Goal: Book appointment/travel/reservation

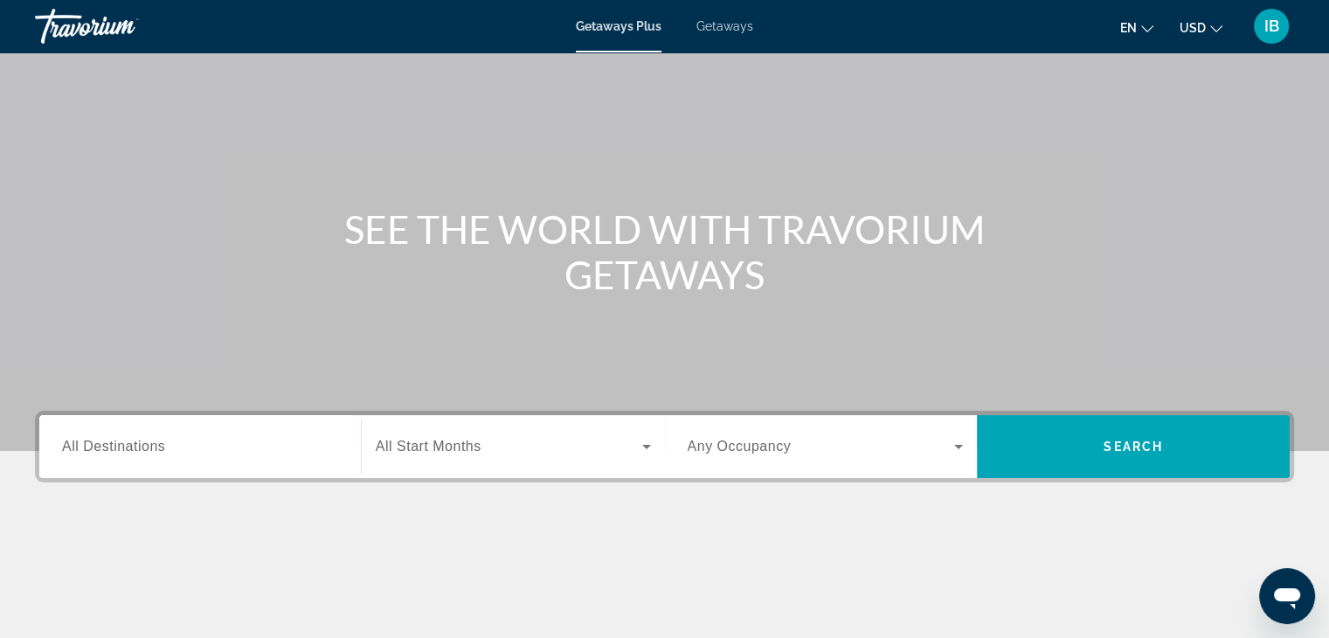
scroll to position [262, 0]
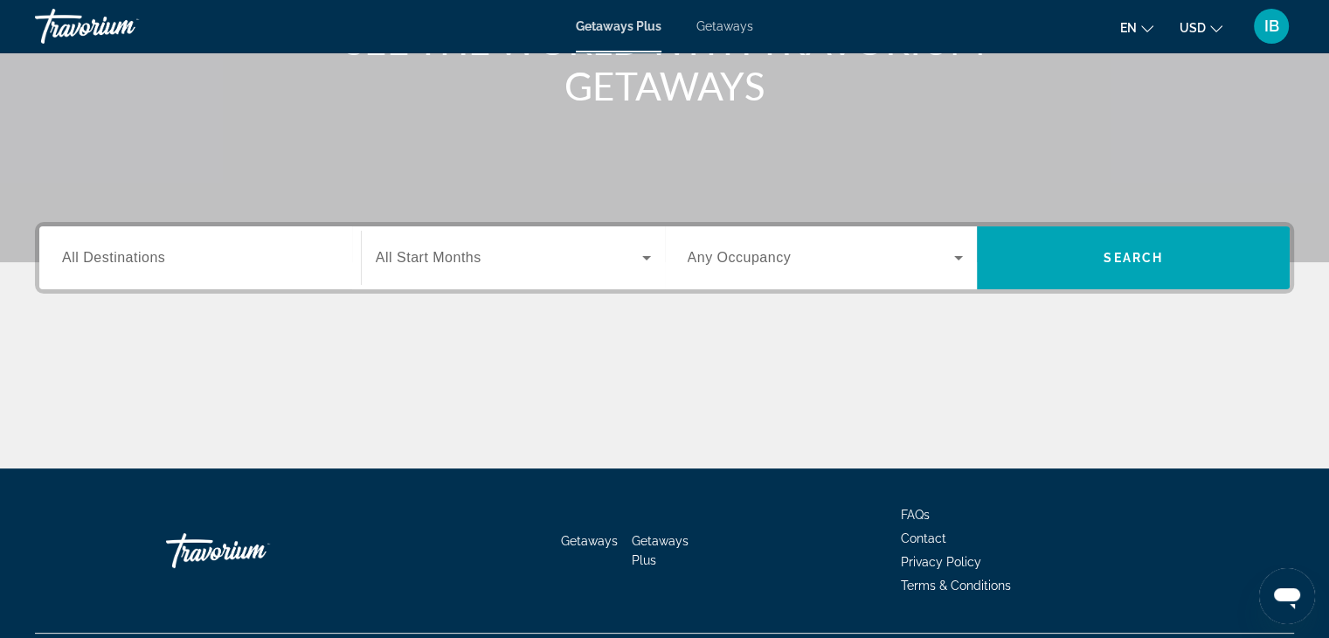
click at [430, 264] on span "All Start Months" at bounding box center [429, 257] width 106 height 15
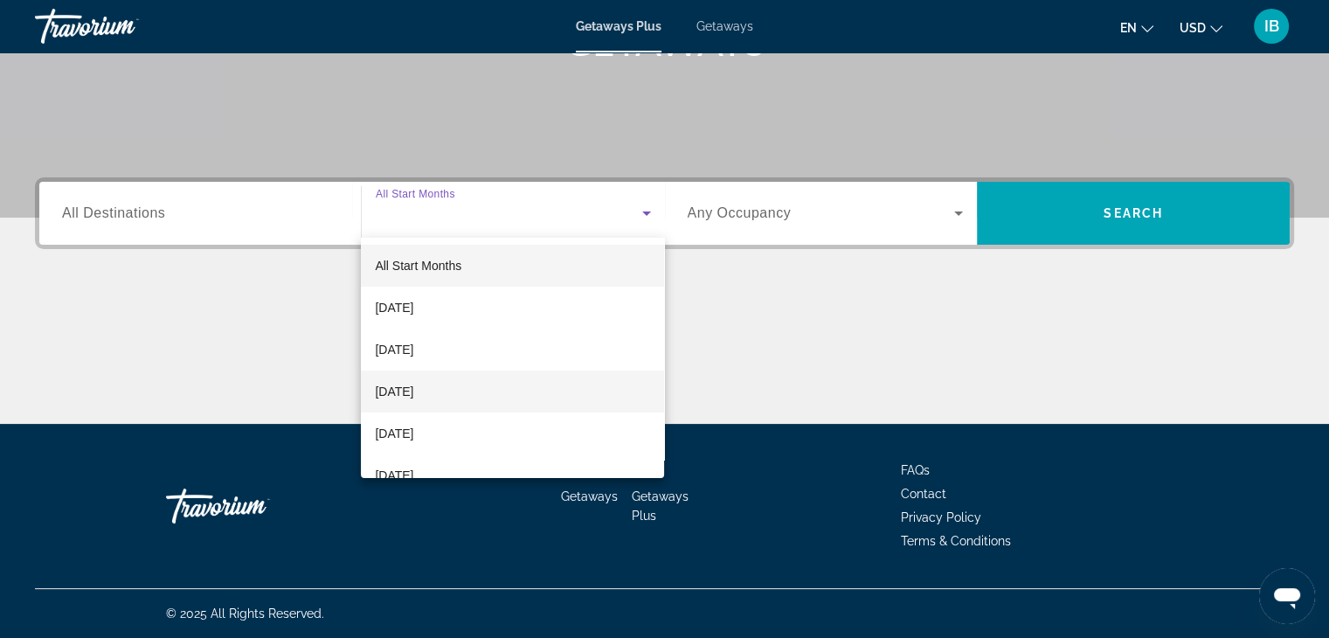
click at [467, 389] on mat-option "[DATE]" at bounding box center [512, 391] width 303 height 42
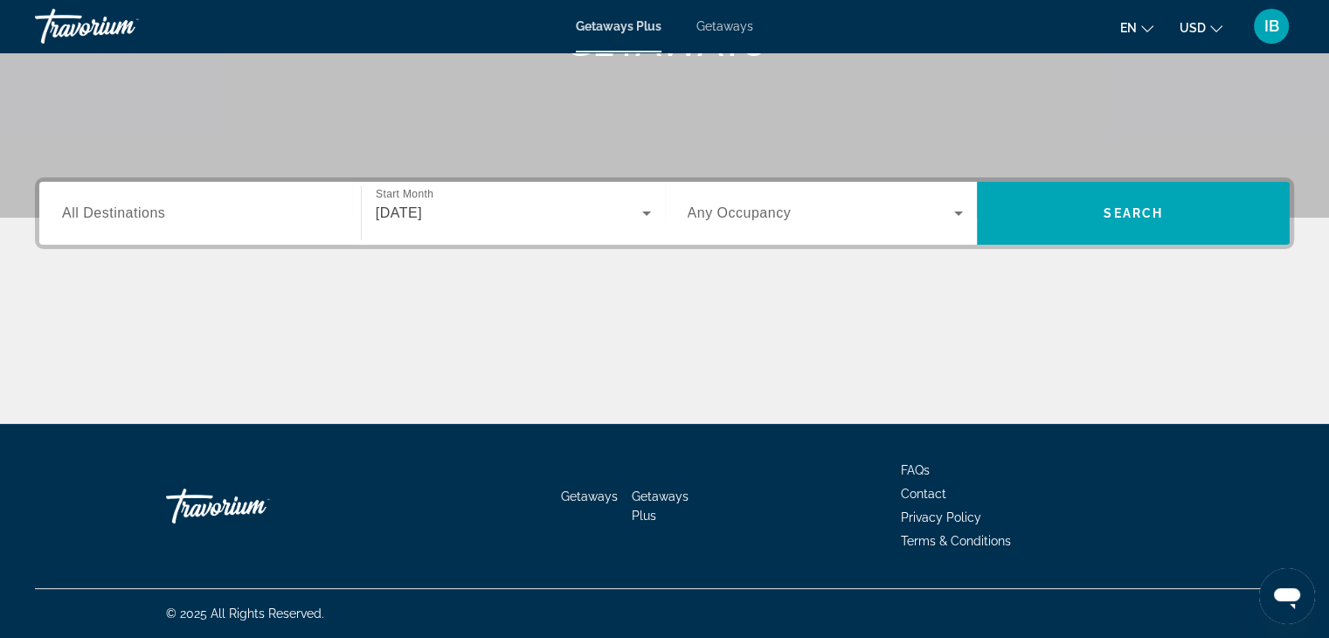
click at [729, 212] on span "Any Occupancy" at bounding box center [740, 212] width 104 height 15
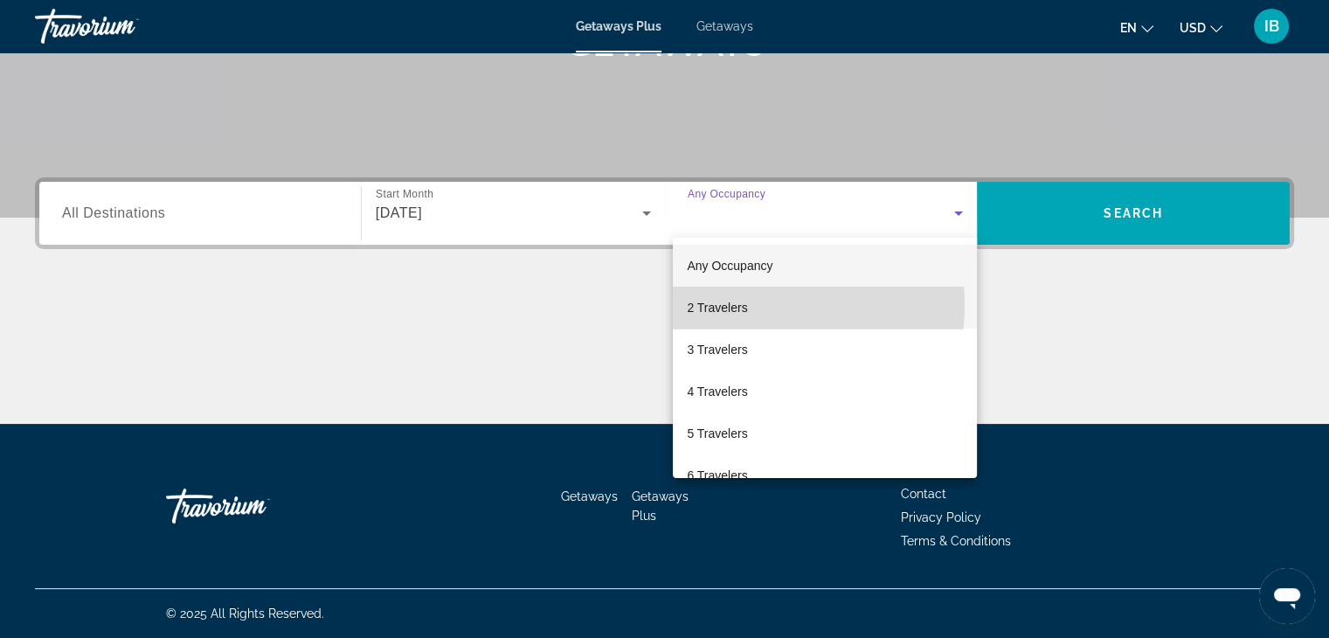
click at [728, 305] on span "2 Travelers" at bounding box center [717, 307] width 60 height 21
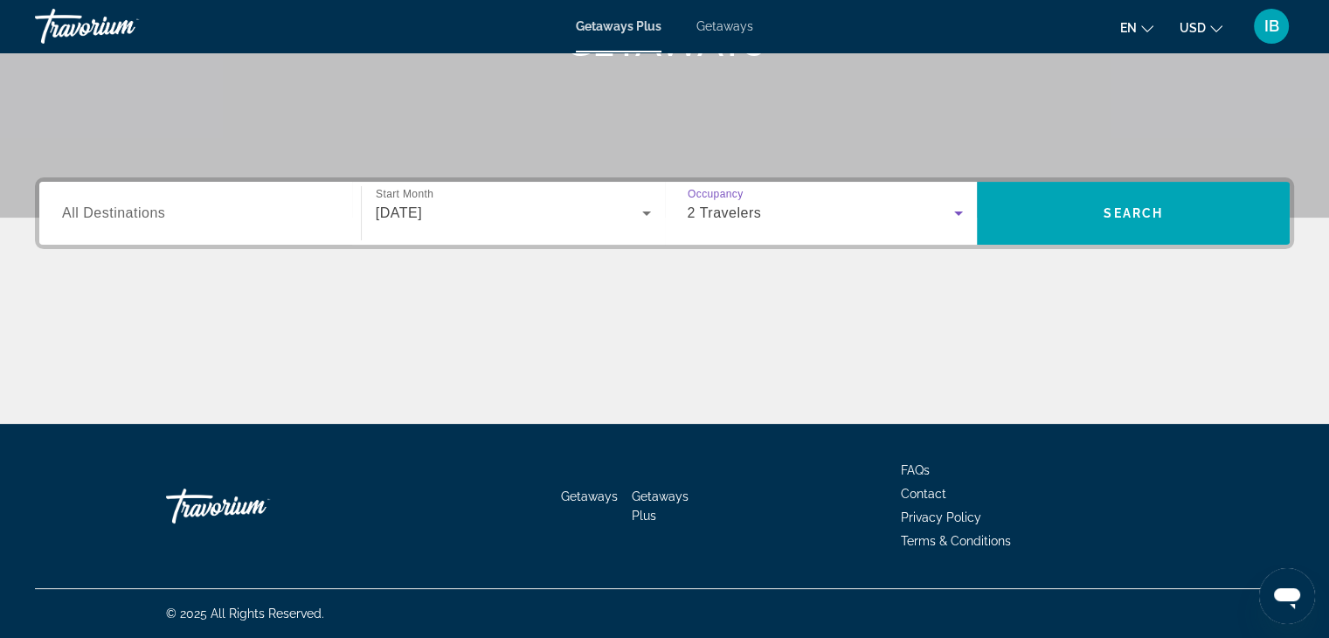
click at [165, 221] on input "Destination All Destinations" at bounding box center [200, 214] width 276 height 21
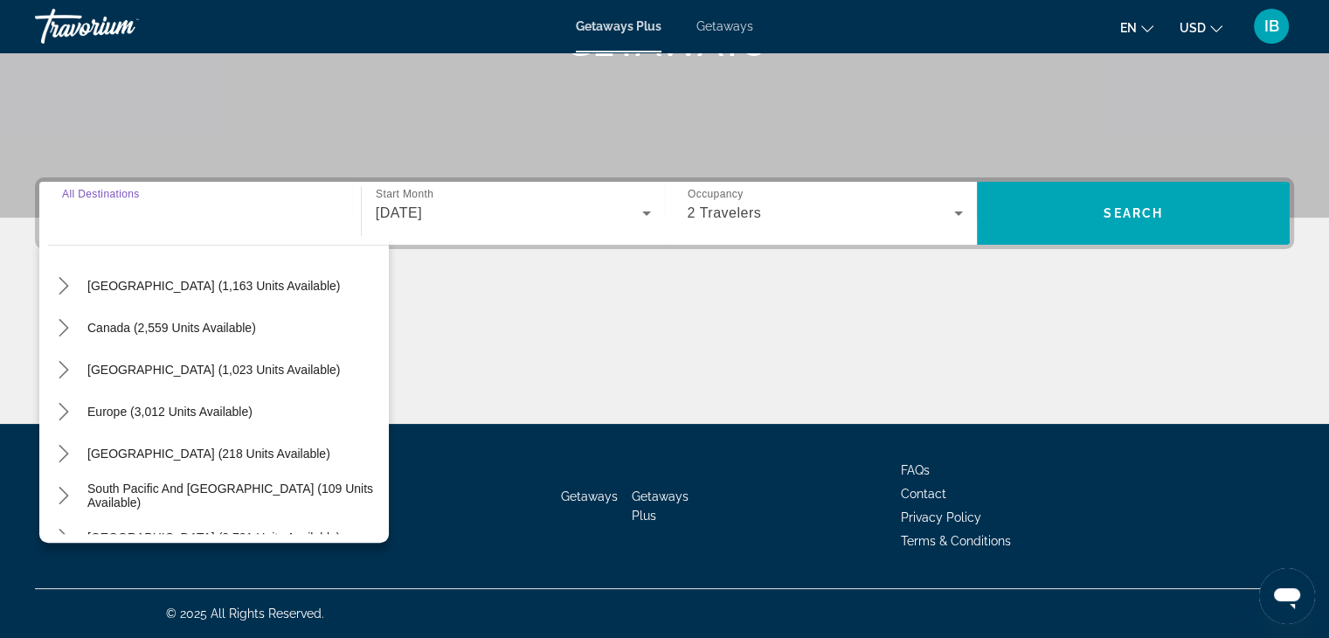
scroll to position [87, 0]
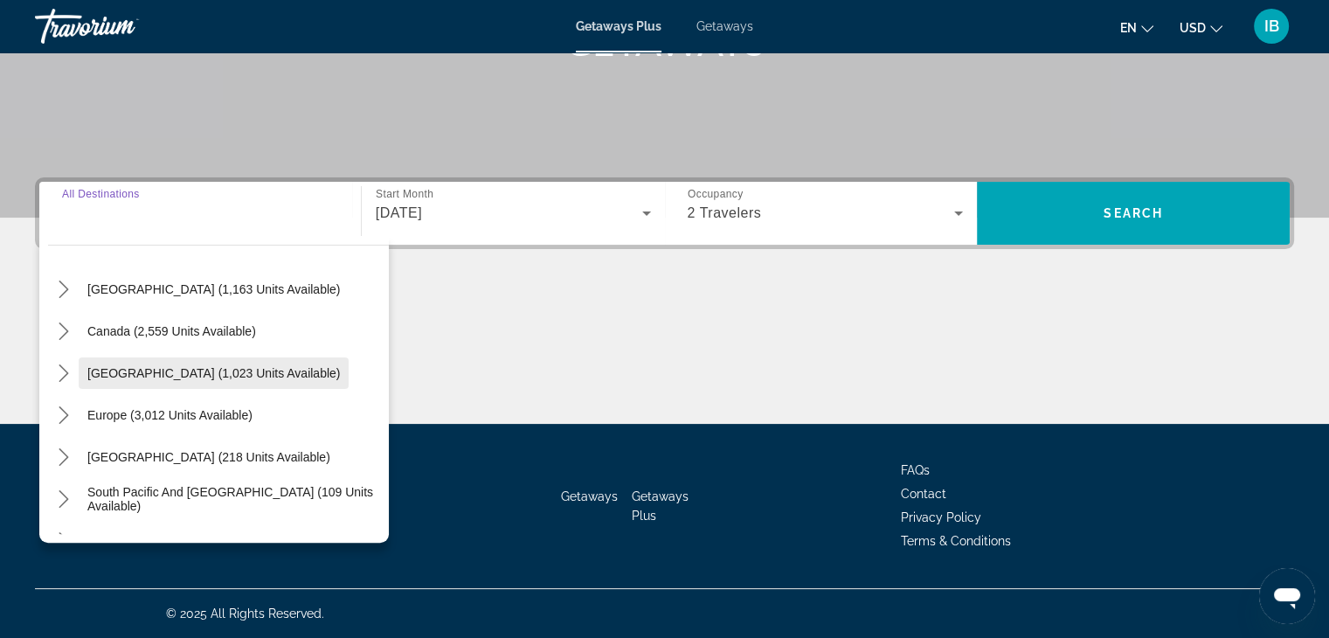
click at [292, 375] on span "[GEOGRAPHIC_DATA] (1,023 units available)" at bounding box center [213, 373] width 253 height 14
type input "**********"
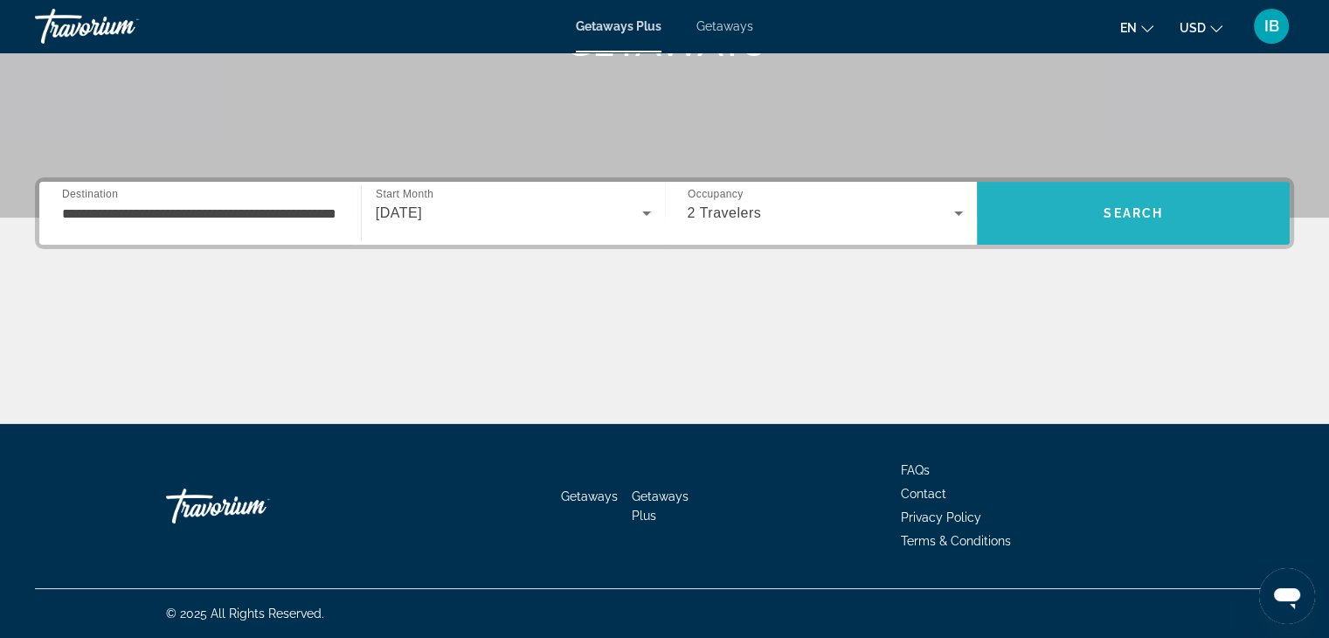
click at [1160, 204] on span "Search" at bounding box center [1133, 213] width 313 height 42
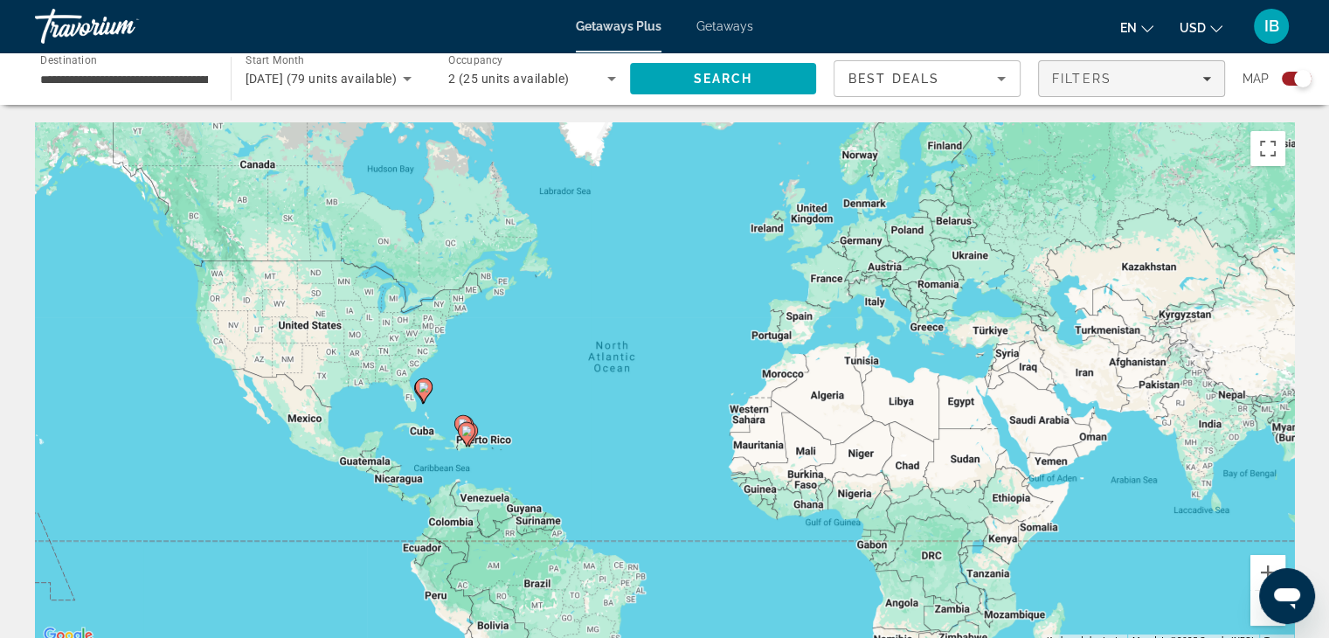
click at [1122, 75] on div "Filters" at bounding box center [1131, 79] width 159 height 14
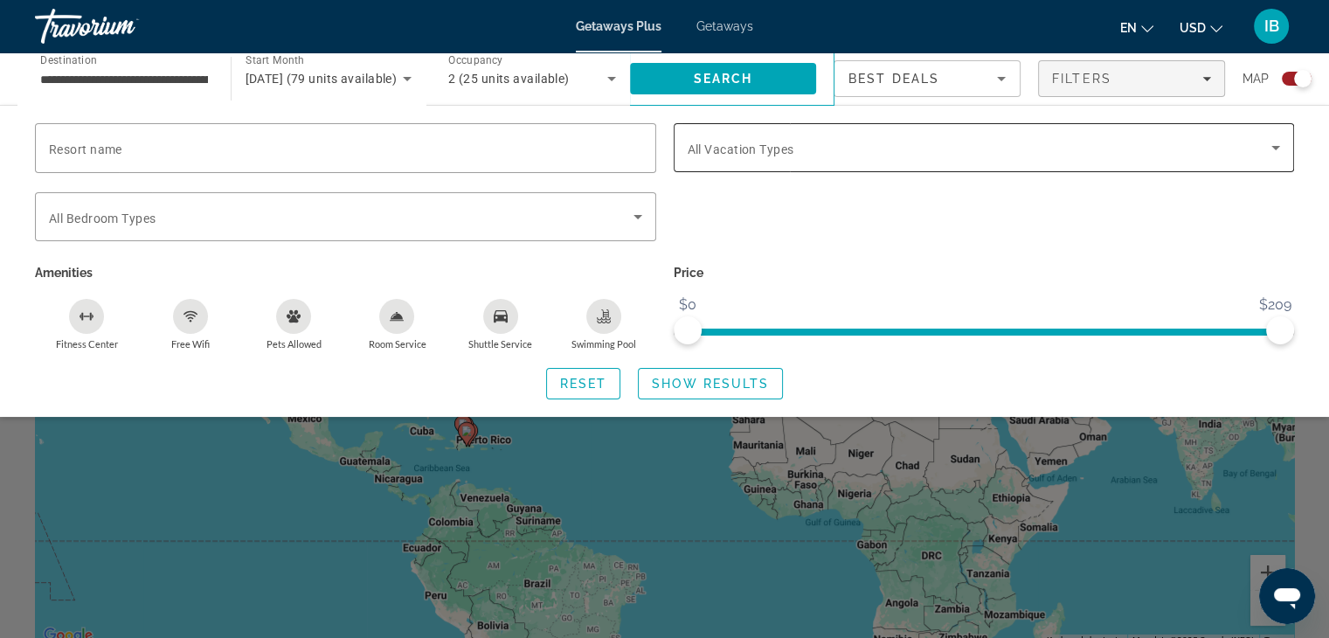
click at [895, 151] on span "Search widget" at bounding box center [980, 147] width 585 height 21
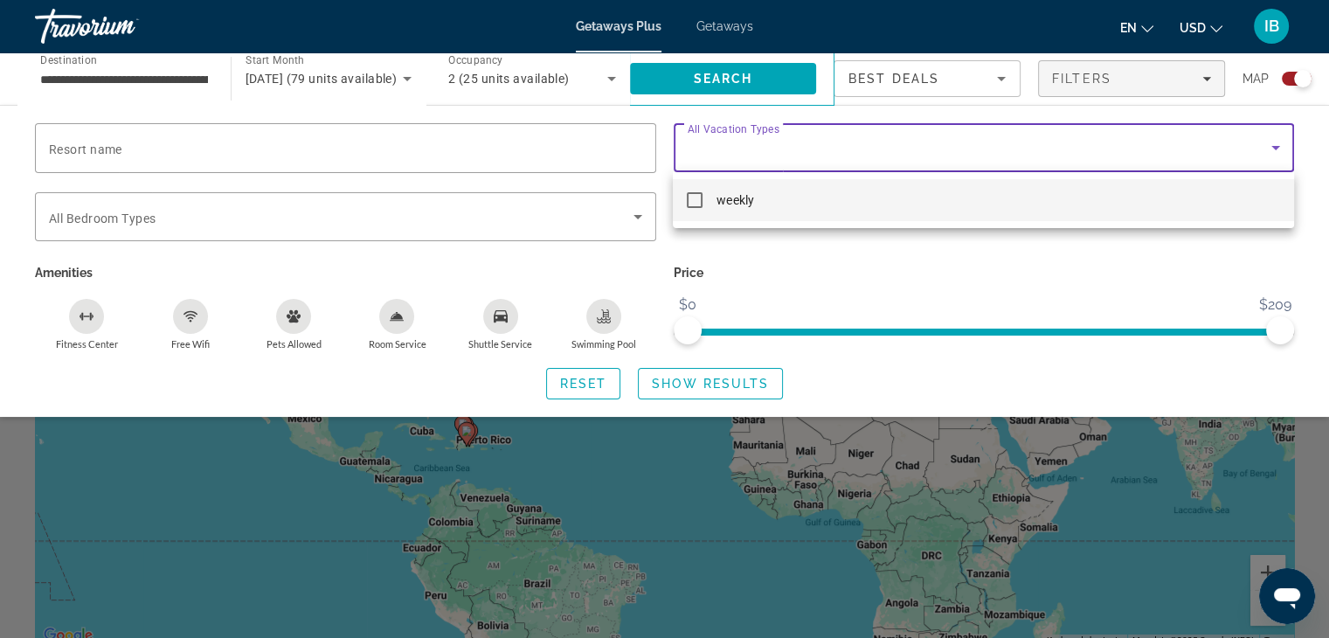
click at [895, 151] on div at bounding box center [664, 319] width 1329 height 638
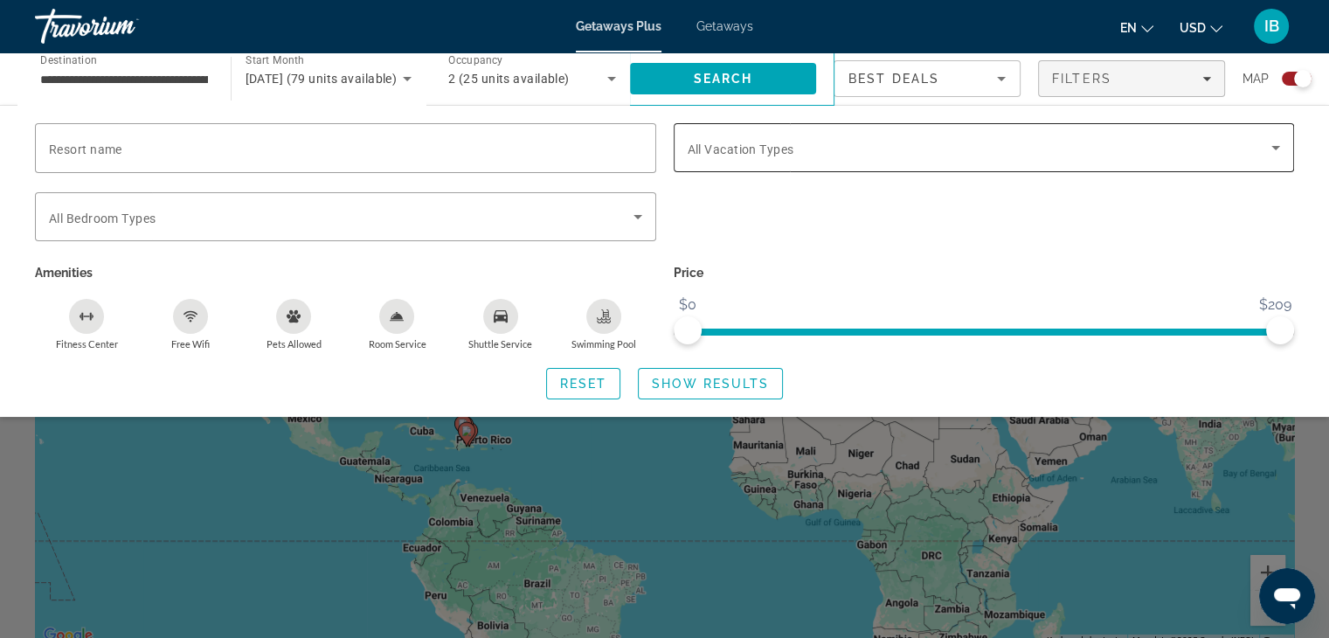
click at [893, 152] on span "Search widget" at bounding box center [980, 147] width 585 height 21
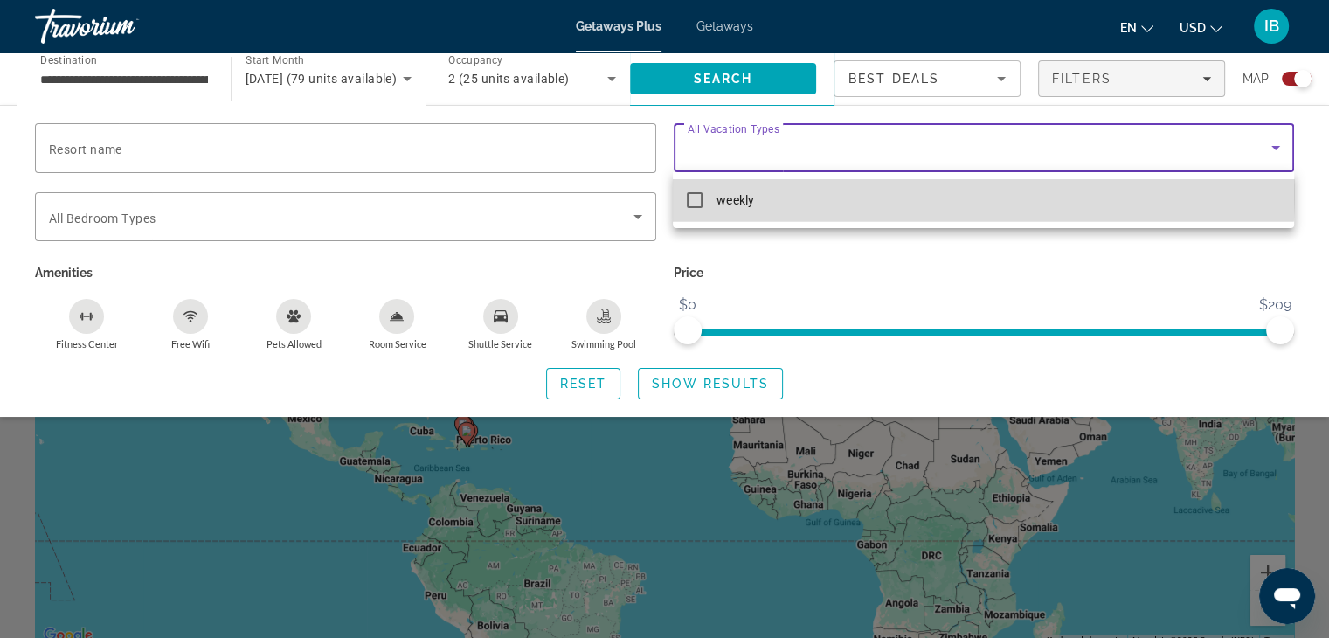
click at [867, 192] on mat-option "weekly" at bounding box center [983, 200] width 620 height 42
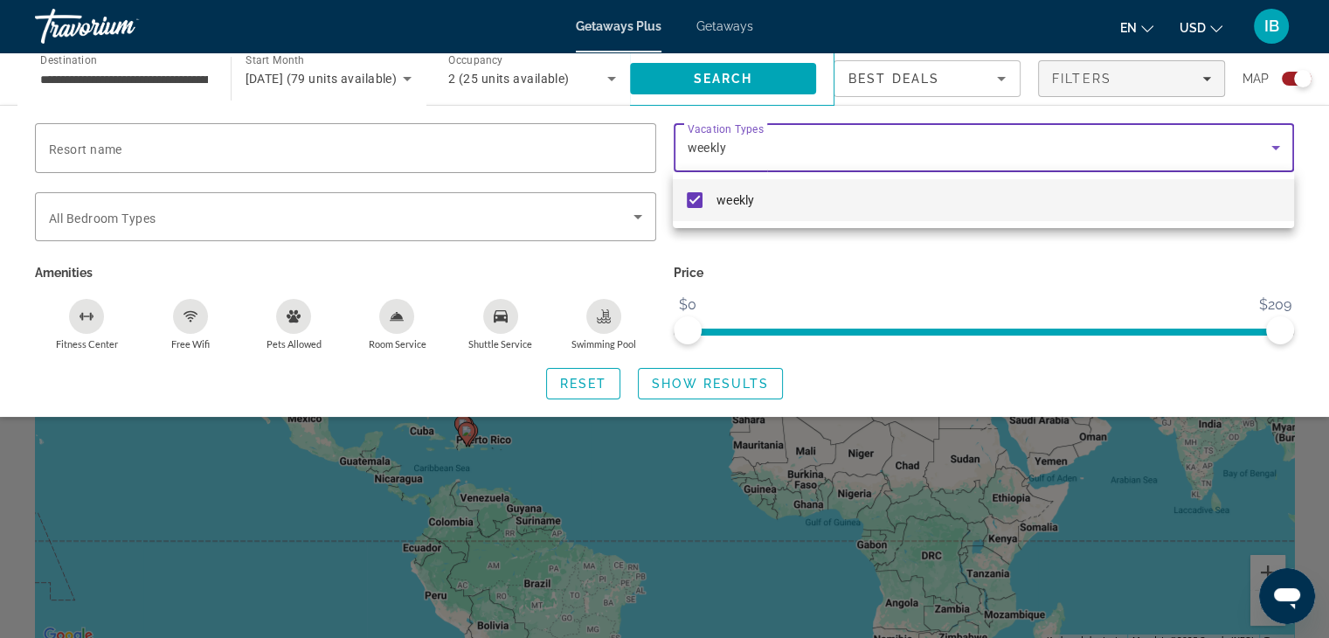
click at [844, 253] on div at bounding box center [664, 319] width 1329 height 638
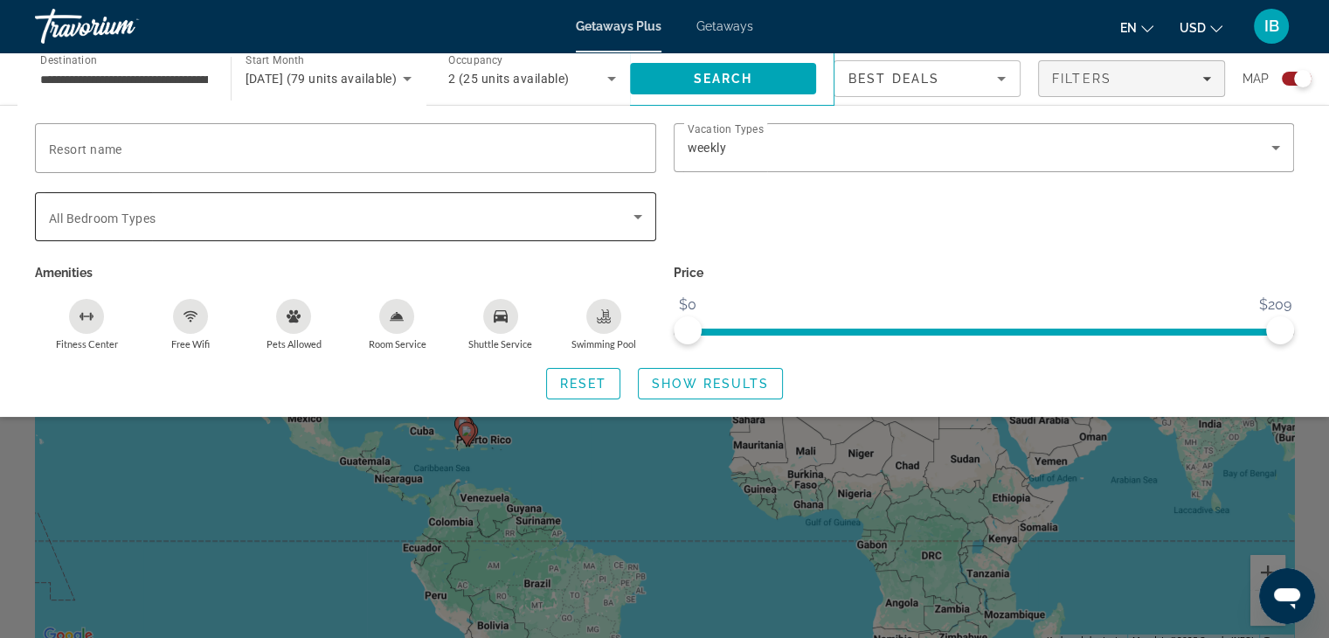
click at [360, 222] on span "Search widget" at bounding box center [341, 216] width 585 height 21
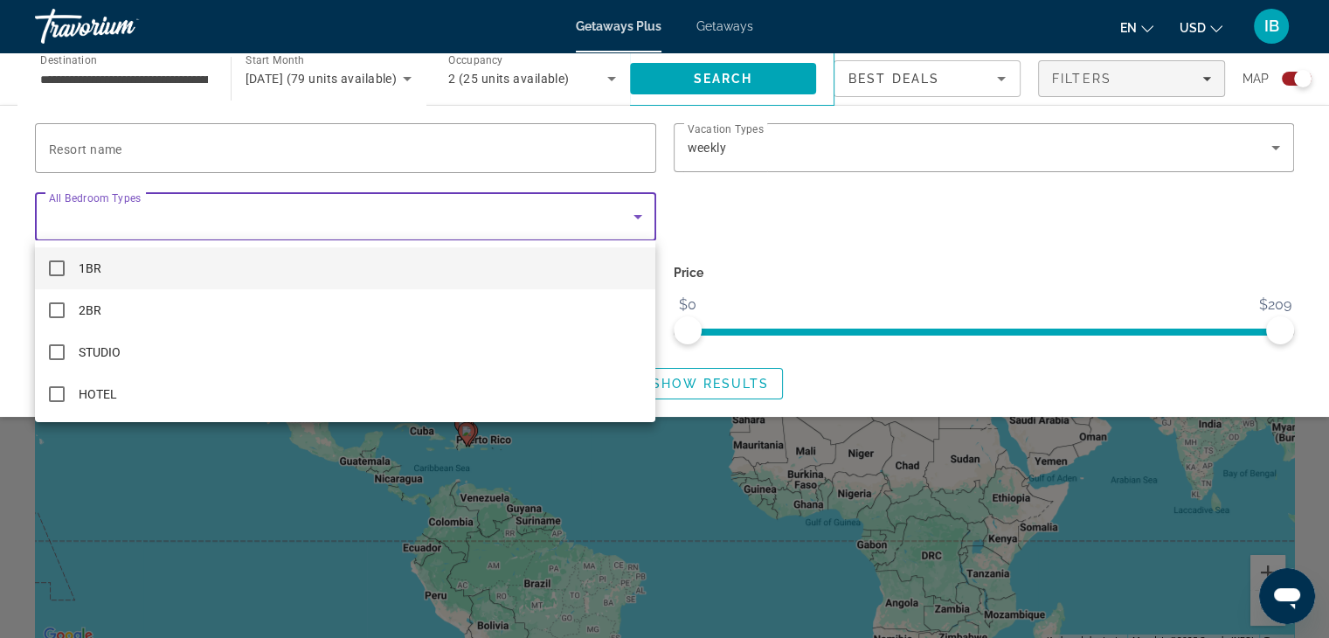
click at [360, 222] on div at bounding box center [664, 319] width 1329 height 638
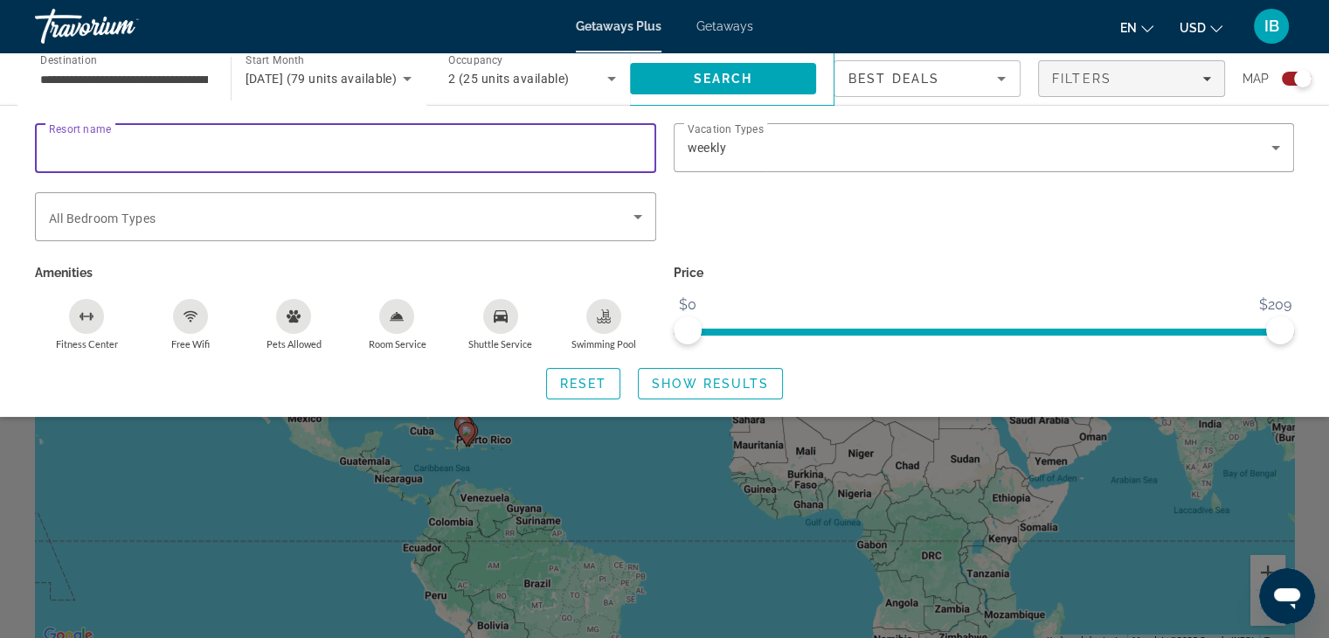
click at [404, 145] on input "Resort name" at bounding box center [345, 148] width 593 height 21
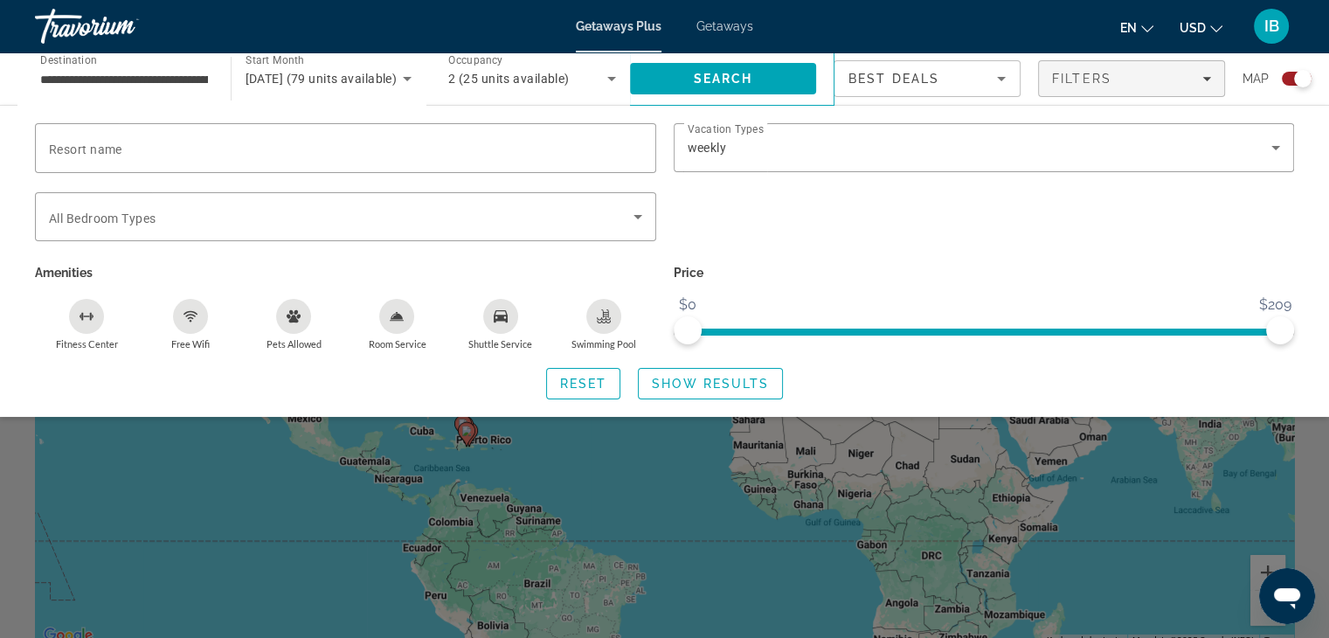
click at [959, 260] on p "Price" at bounding box center [984, 272] width 621 height 24
click at [696, 386] on span "Show Results" at bounding box center [710, 384] width 117 height 14
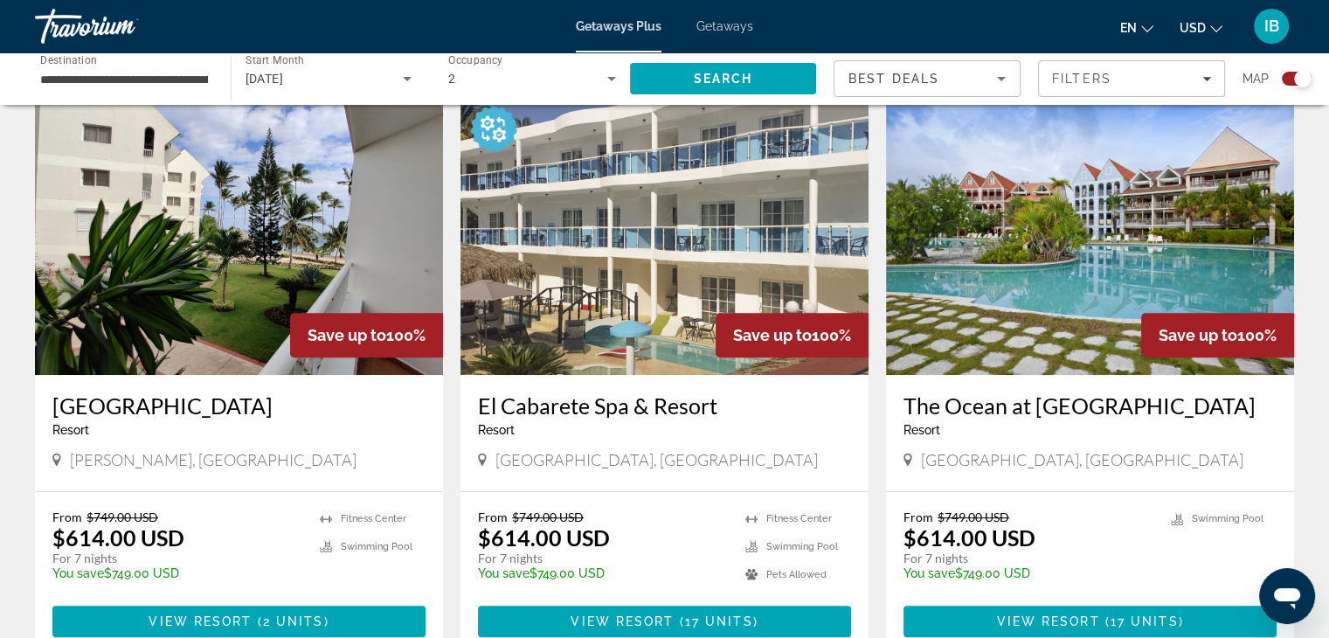
scroll to position [612, 0]
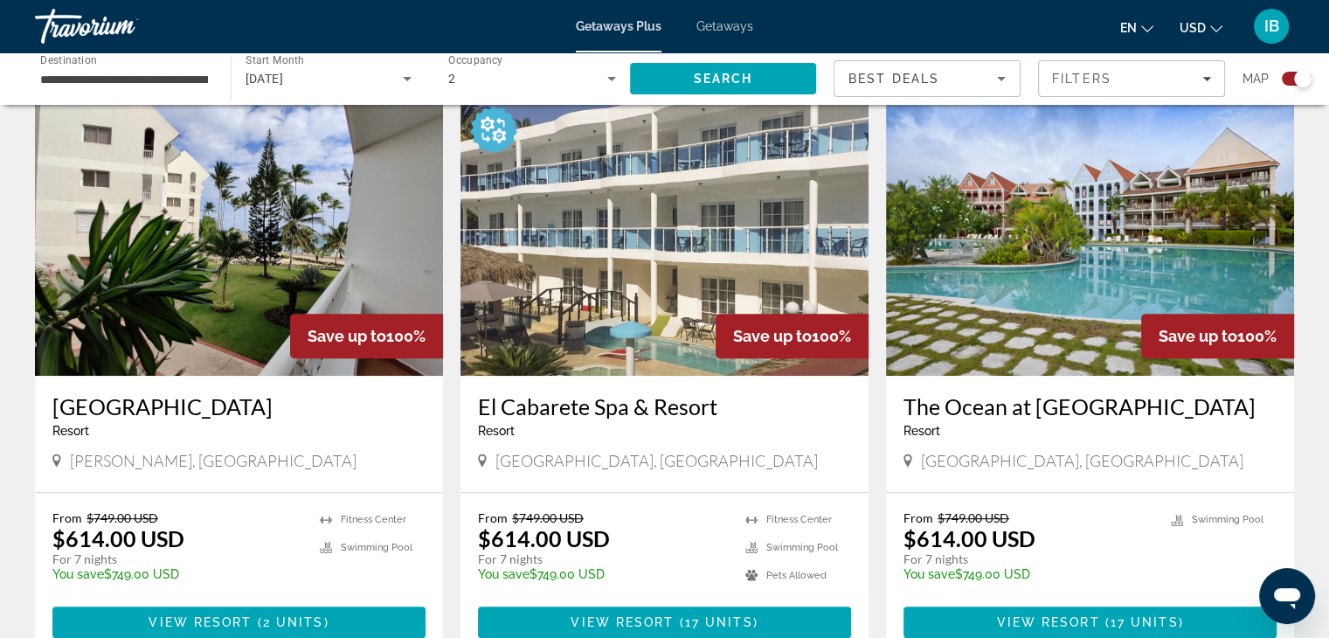
click at [638, 237] on img "Main content" at bounding box center [664, 236] width 408 height 280
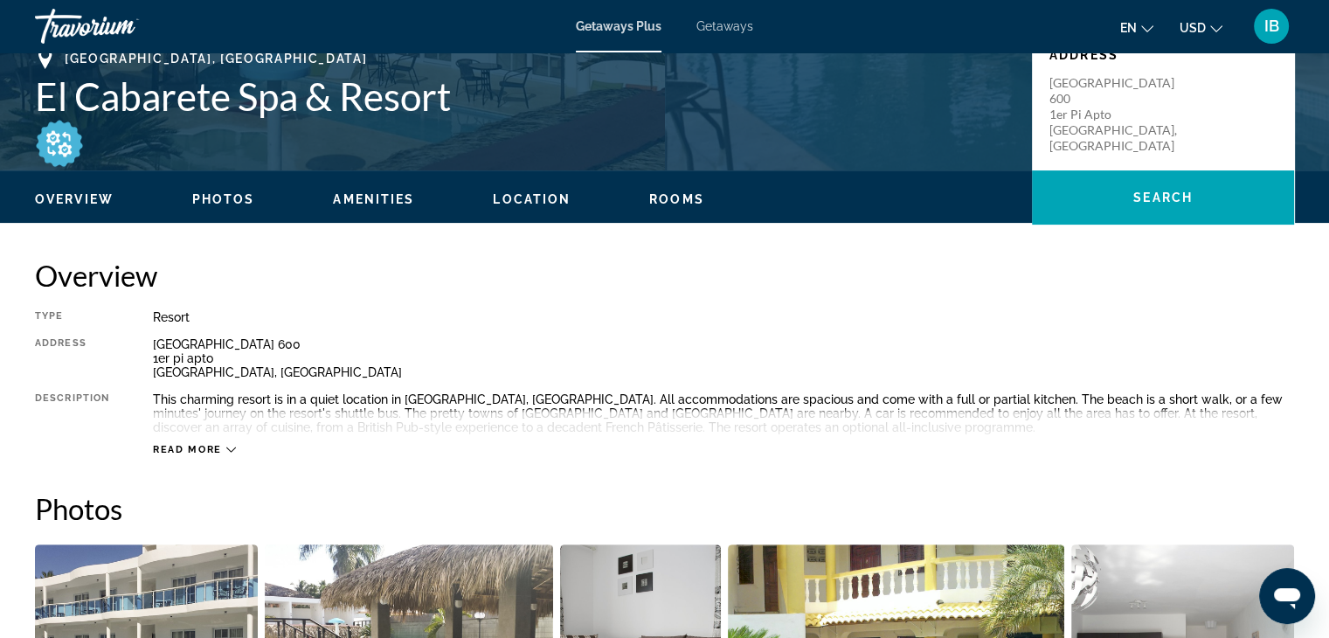
scroll to position [437, 0]
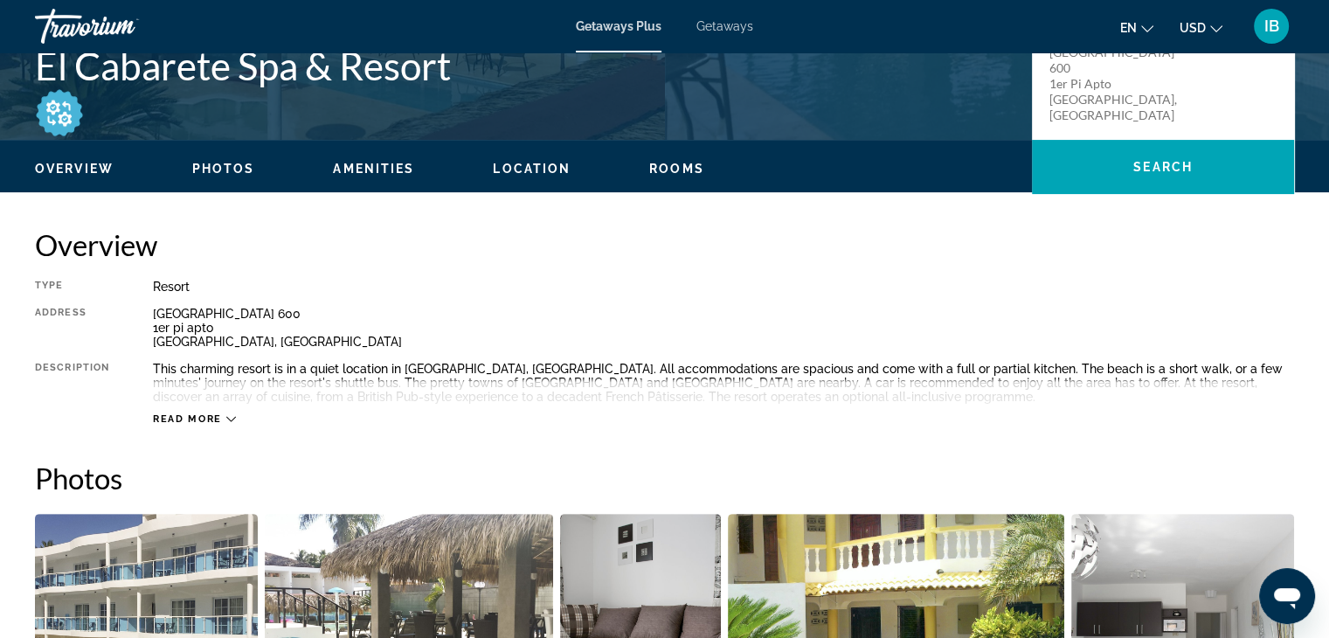
click at [185, 416] on span "Read more" at bounding box center [187, 418] width 69 height 11
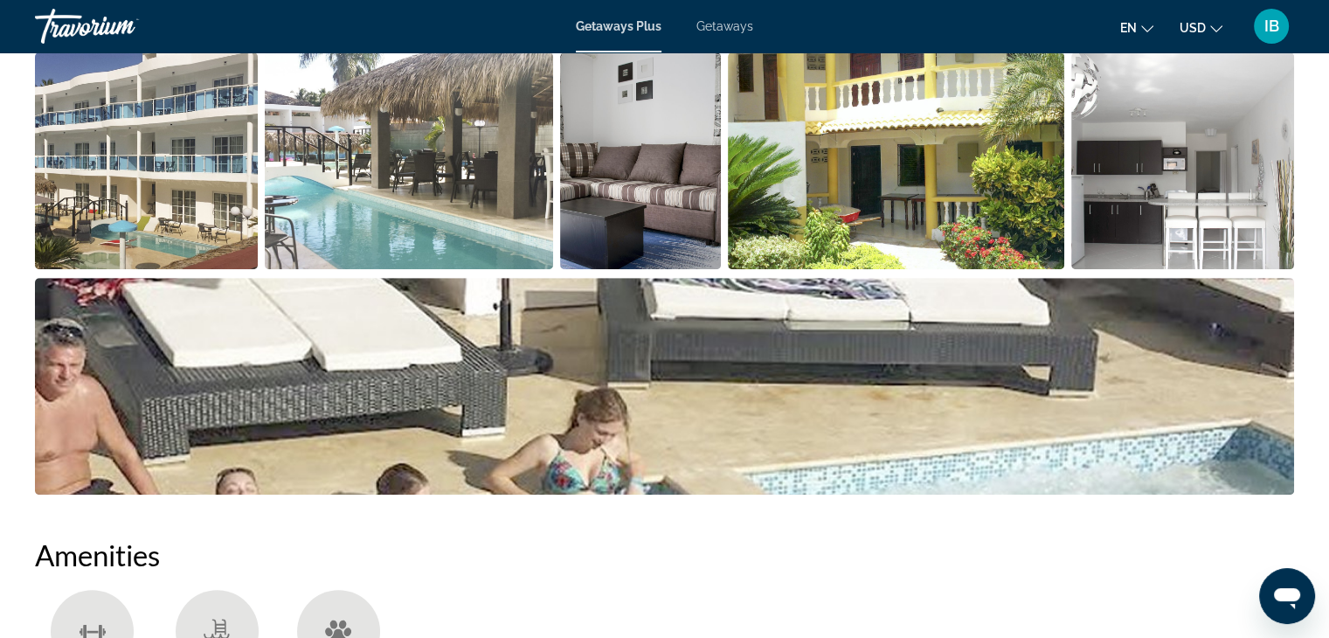
scroll to position [874, 0]
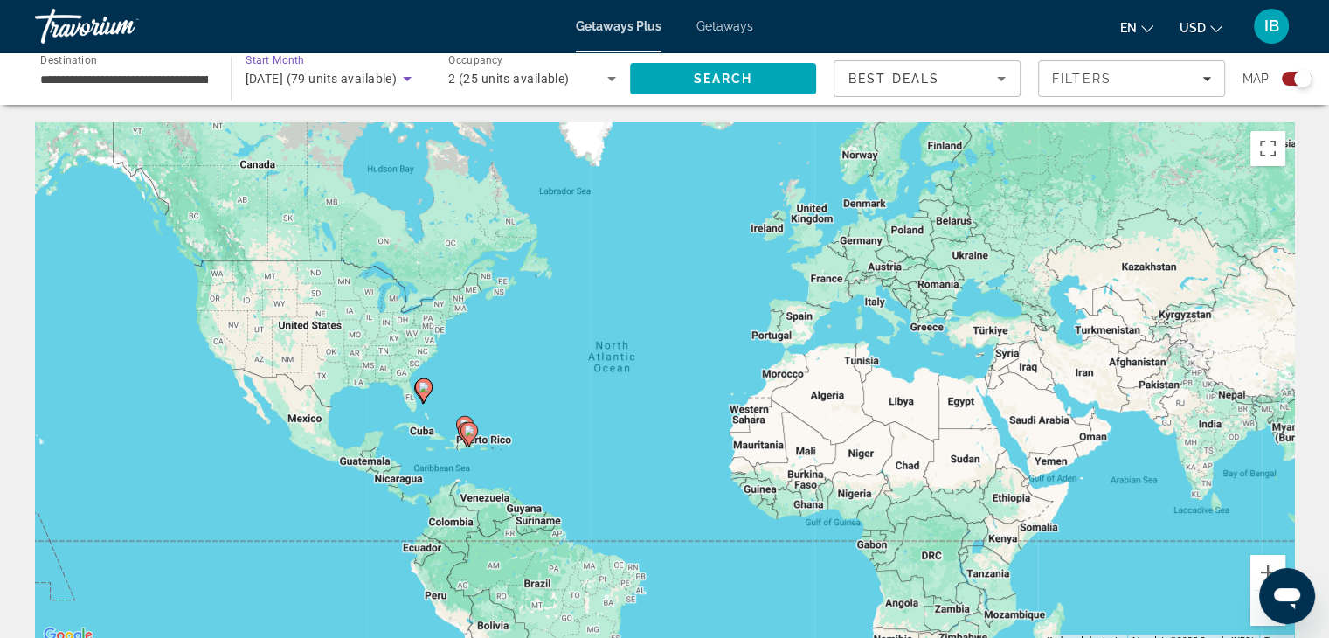
click at [412, 74] on icon "Search widget" at bounding box center [407, 78] width 21 height 21
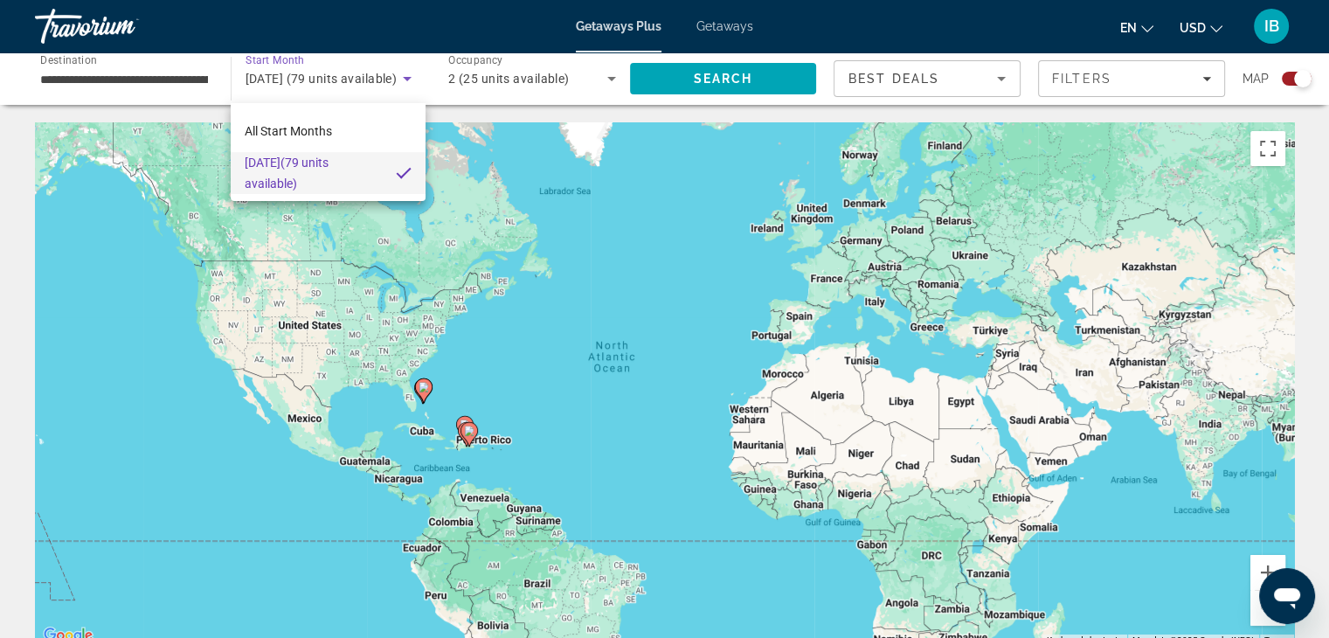
click at [412, 74] on div at bounding box center [664, 319] width 1329 height 638
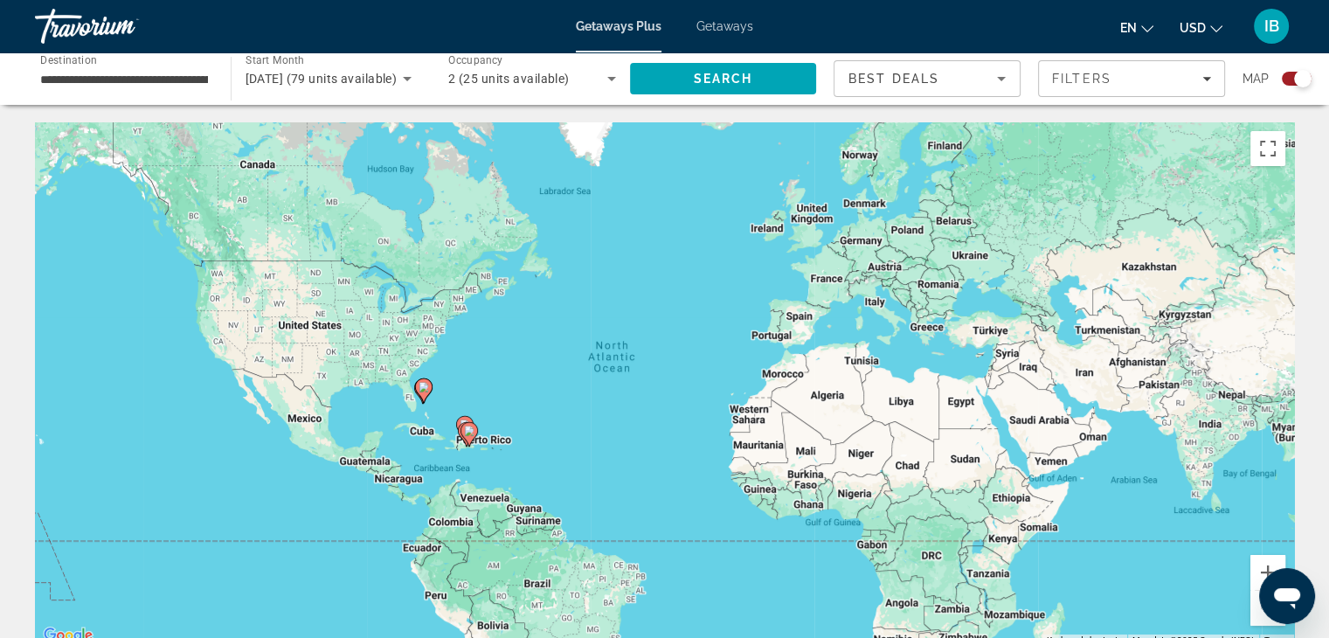
click at [1003, 76] on icon "Sort by" at bounding box center [1001, 78] width 21 height 21
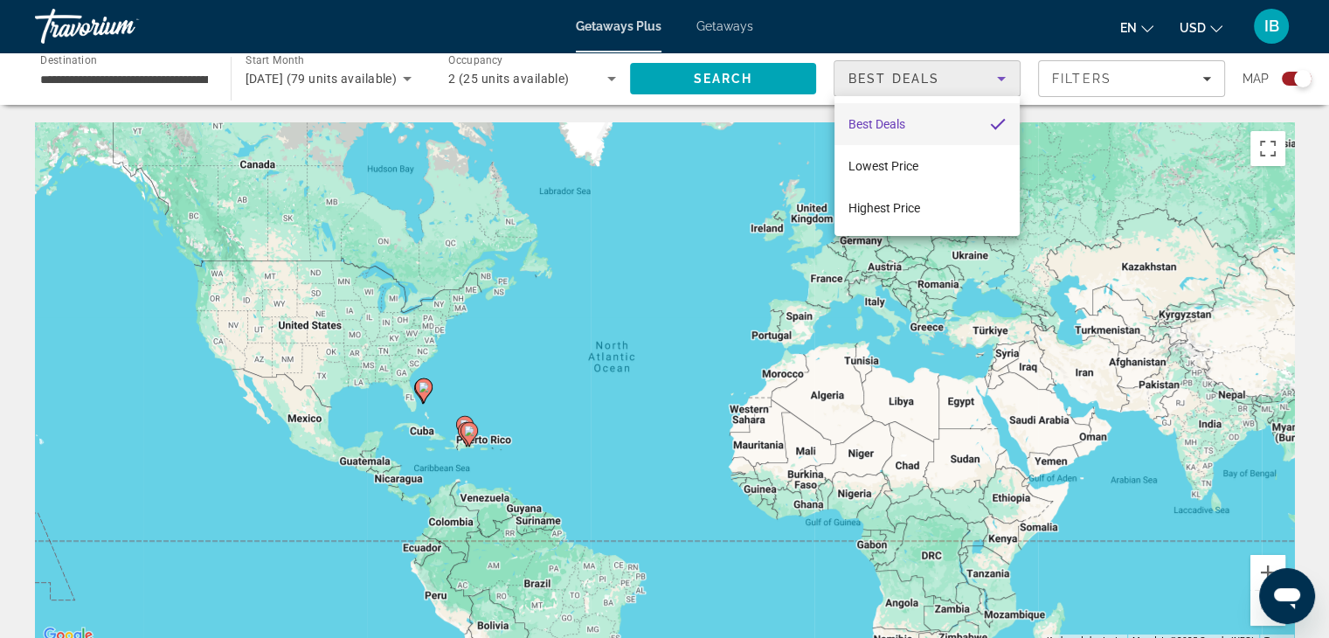
click at [1003, 76] on div at bounding box center [664, 319] width 1329 height 638
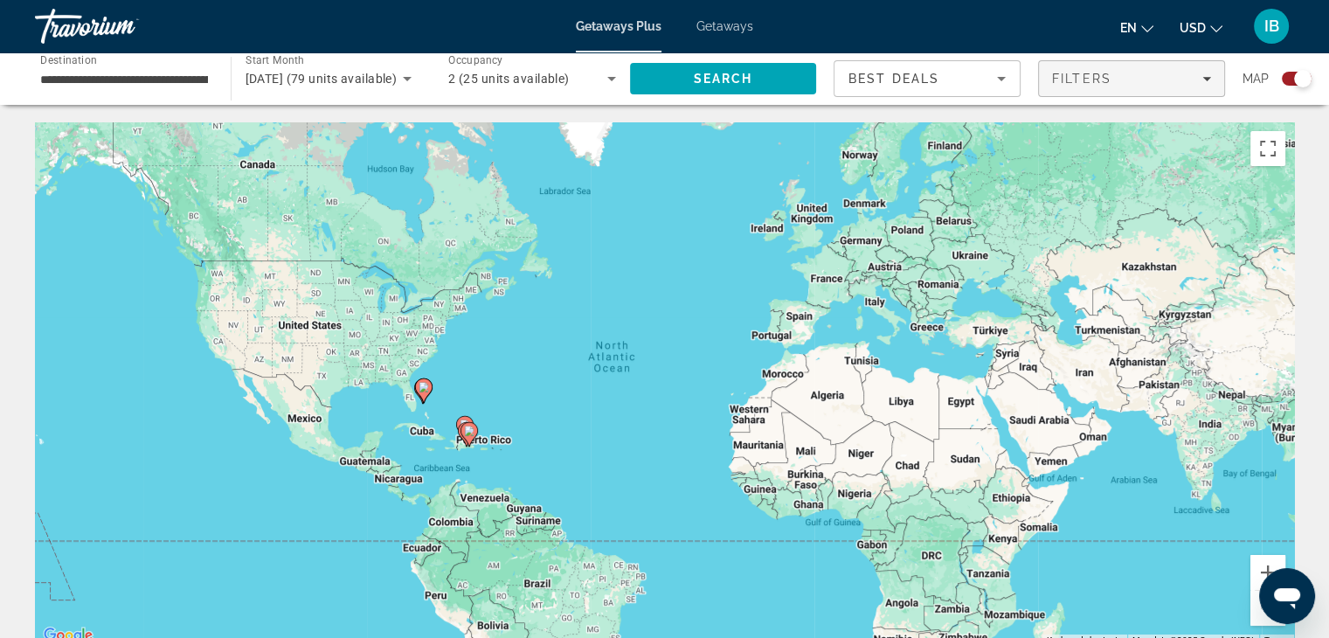
click at [1111, 78] on span "Filters" at bounding box center [1081, 79] width 59 height 14
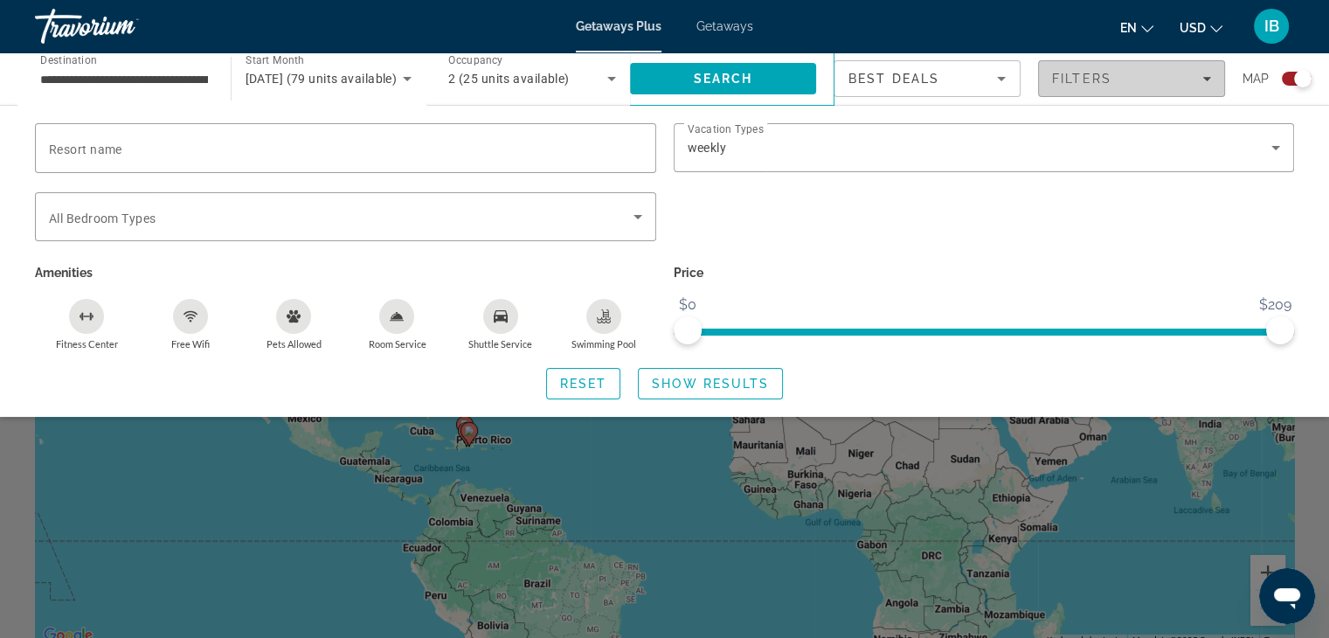
click at [1111, 78] on div "Filters" at bounding box center [1131, 79] width 159 height 14
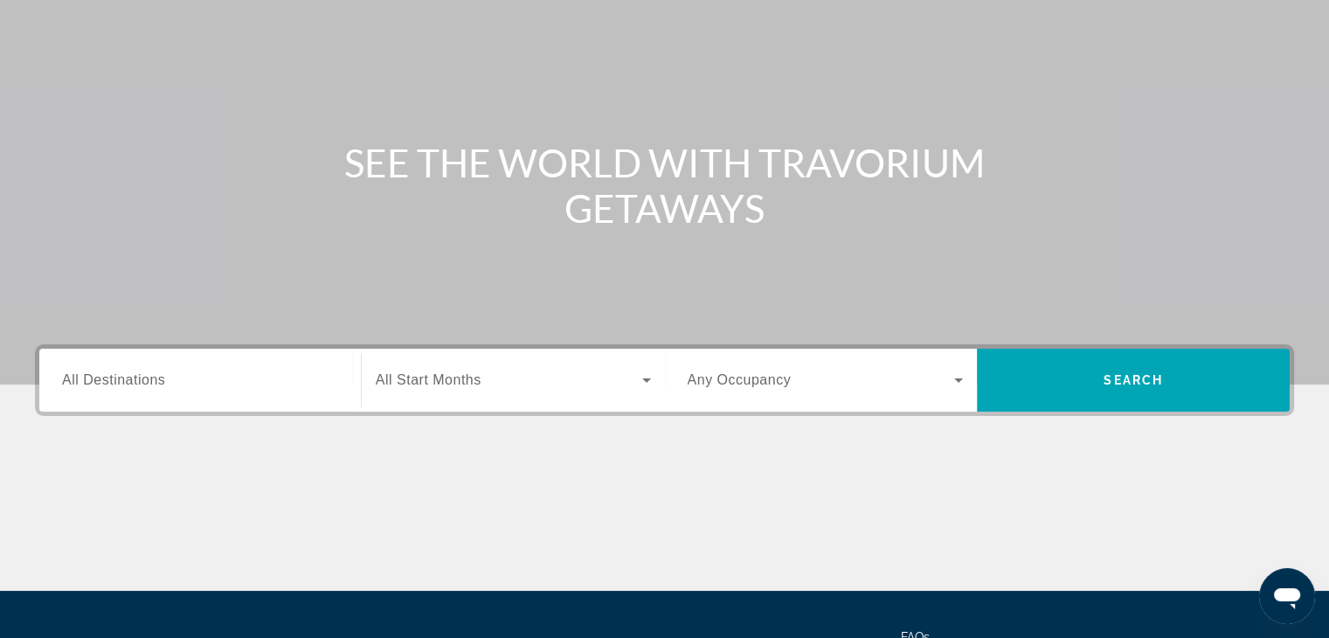
scroll to position [262, 0]
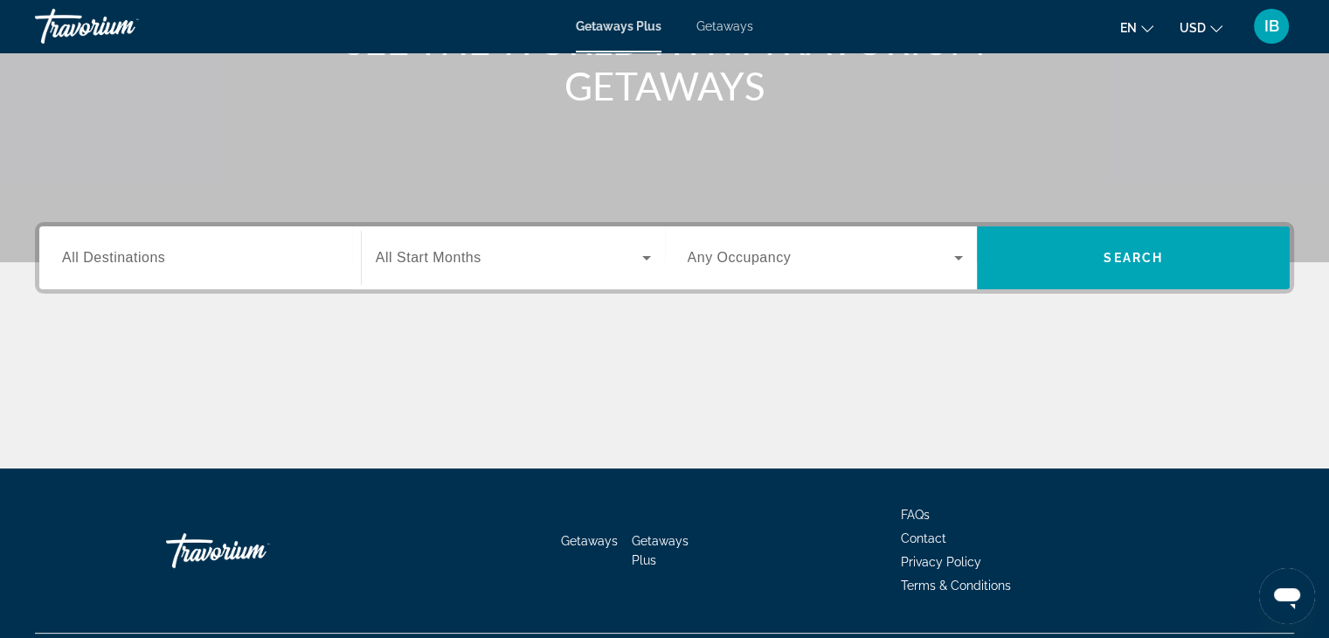
click at [158, 266] on input "Destination All Destinations" at bounding box center [200, 258] width 276 height 21
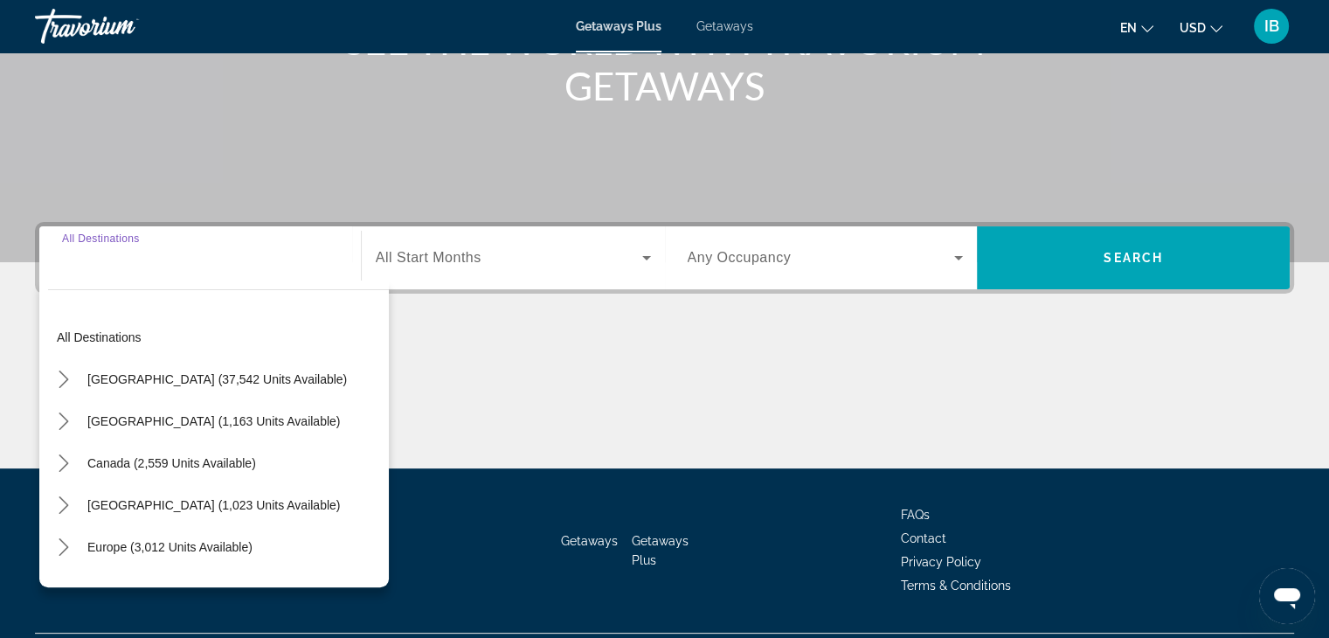
scroll to position [307, 0]
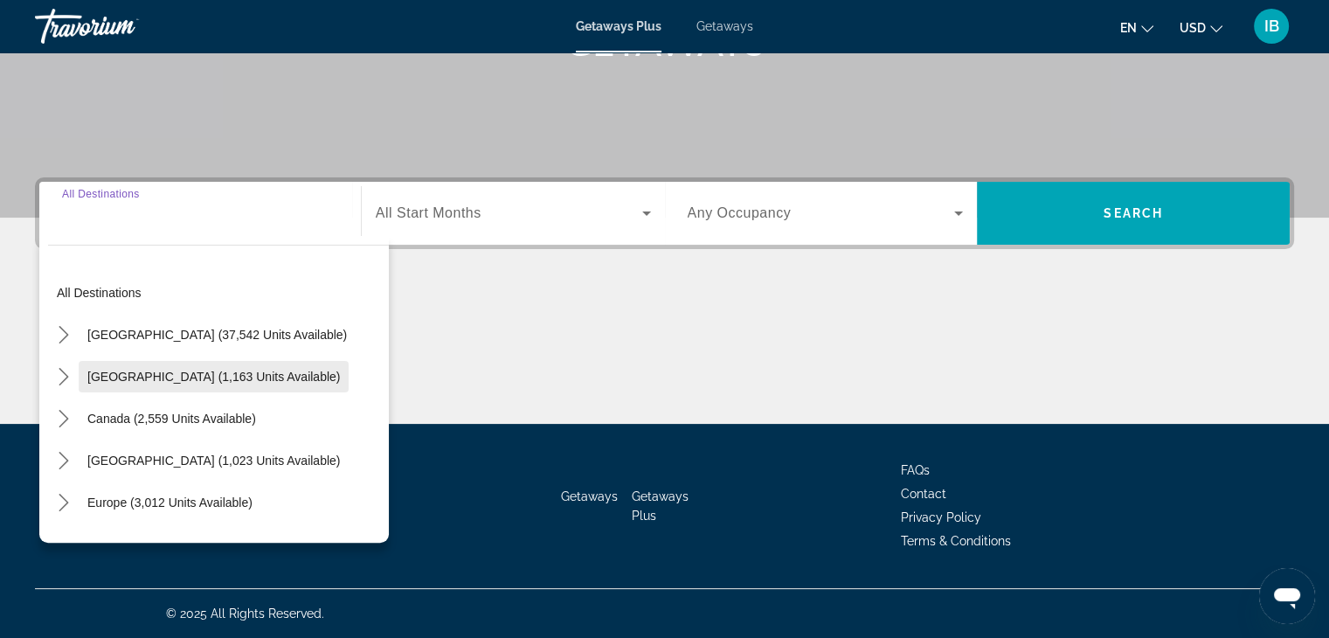
click at [206, 378] on span "[GEOGRAPHIC_DATA] (1,163 units available)" at bounding box center [213, 377] width 253 height 14
type input "**********"
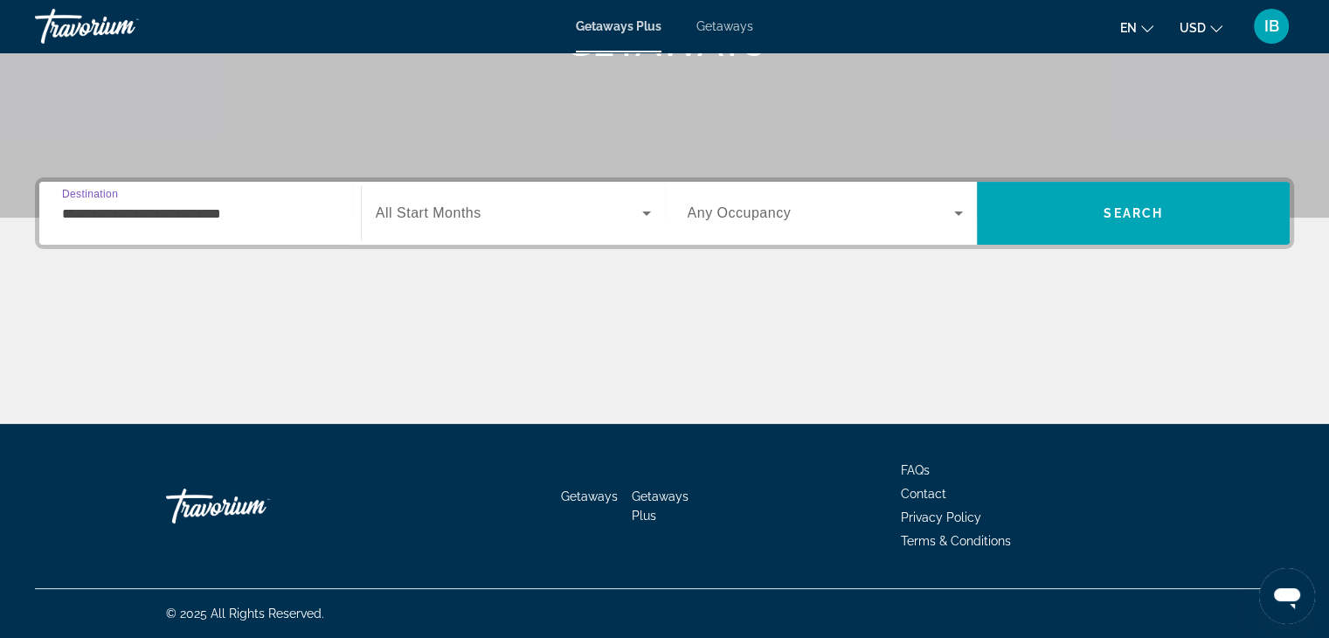
click at [409, 341] on div "Main content" at bounding box center [664, 358] width 1259 height 131
click at [453, 216] on span "All Start Months" at bounding box center [429, 212] width 106 height 15
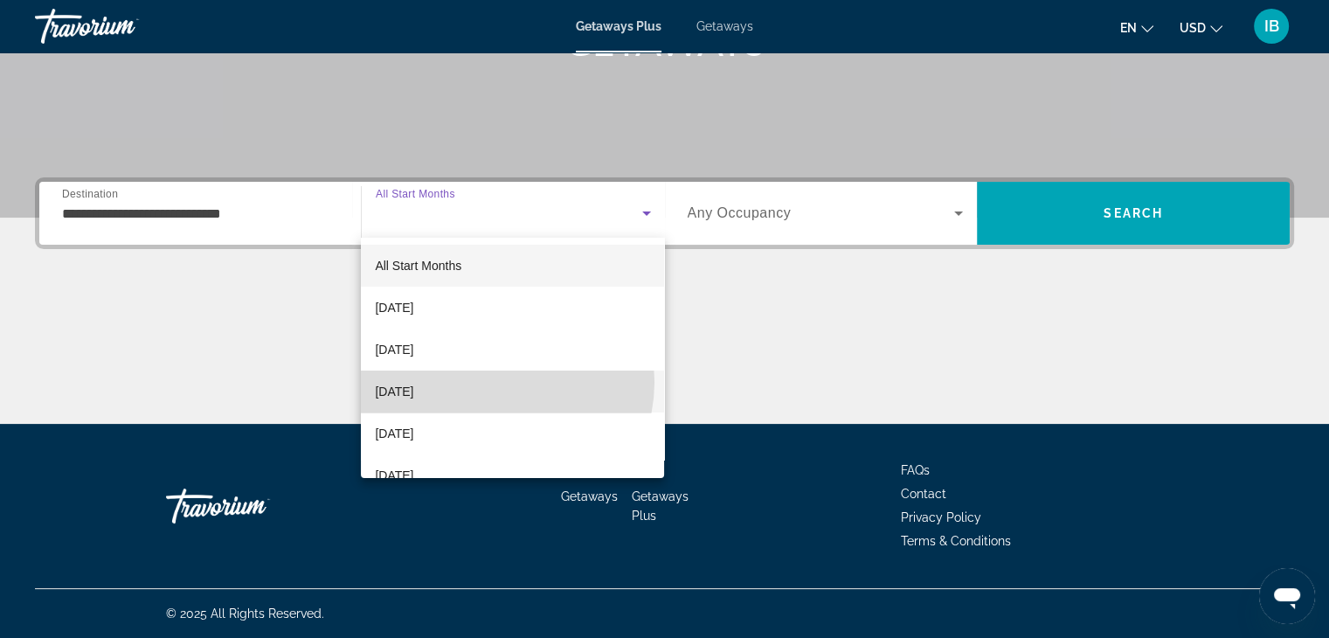
click at [497, 382] on mat-option "[DATE]" at bounding box center [512, 391] width 303 height 42
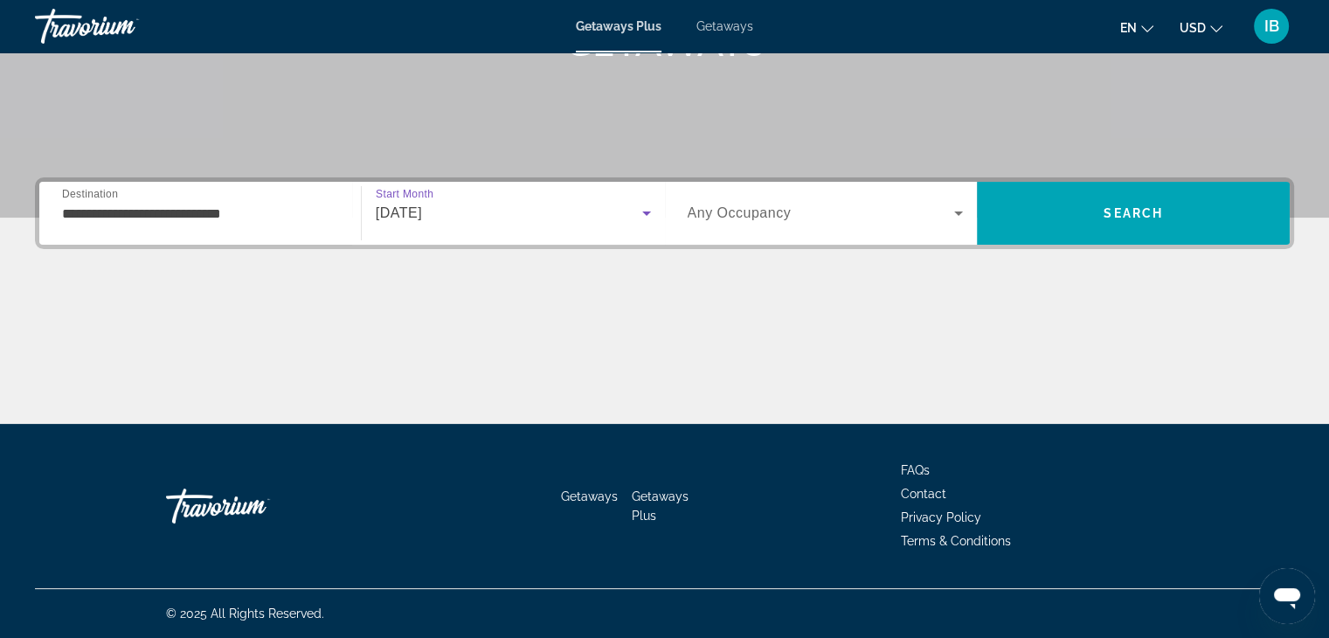
click at [704, 203] on span "Search widget" at bounding box center [821, 213] width 267 height 21
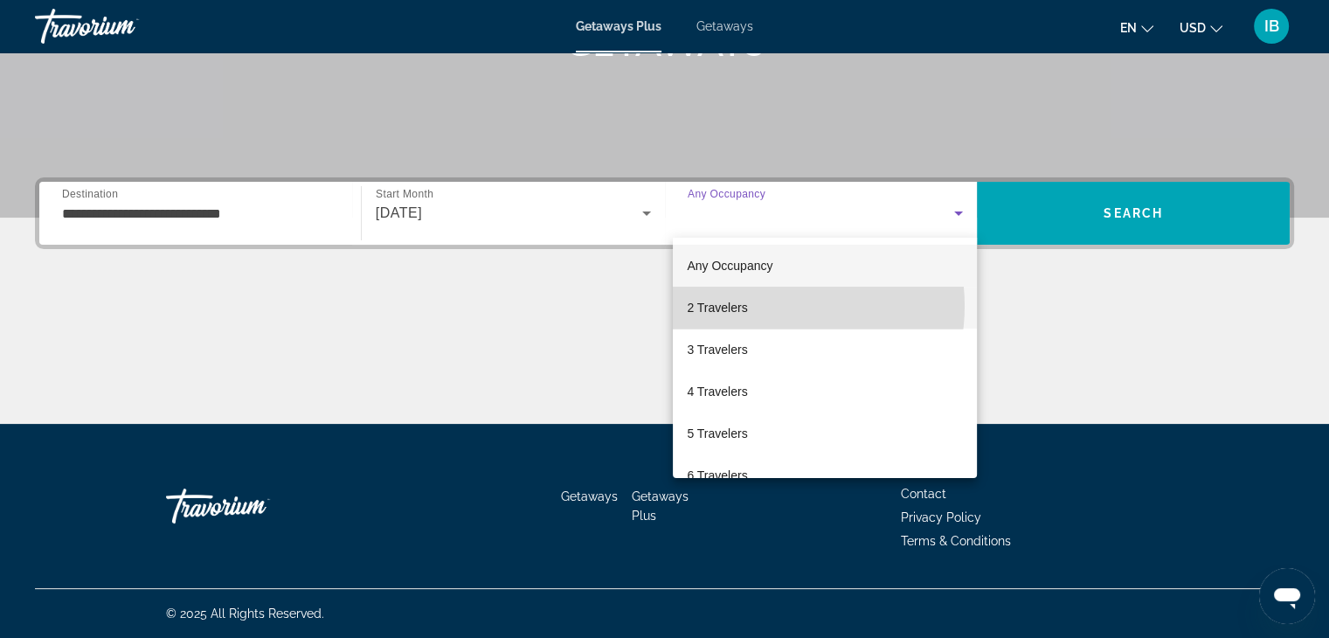
click at [768, 306] on mat-option "2 Travelers" at bounding box center [825, 308] width 304 height 42
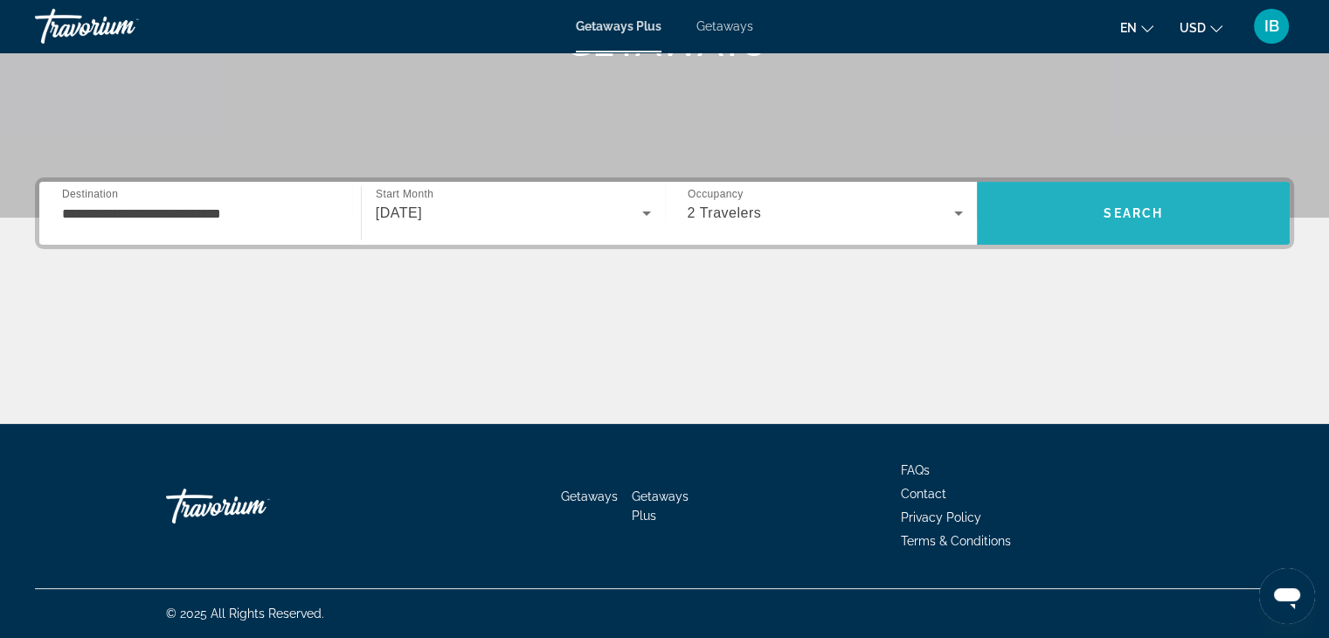
click at [1125, 218] on span "Search" at bounding box center [1133, 213] width 59 height 14
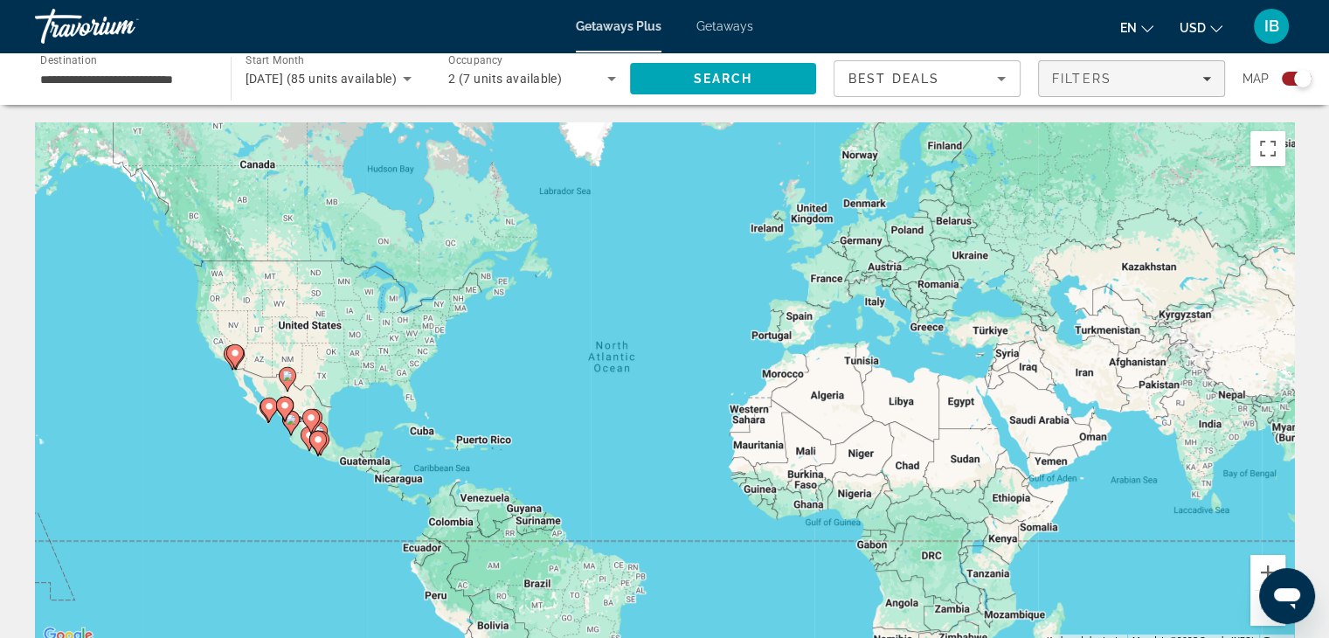
click at [1106, 88] on span "Filters" at bounding box center [1131, 79] width 185 height 42
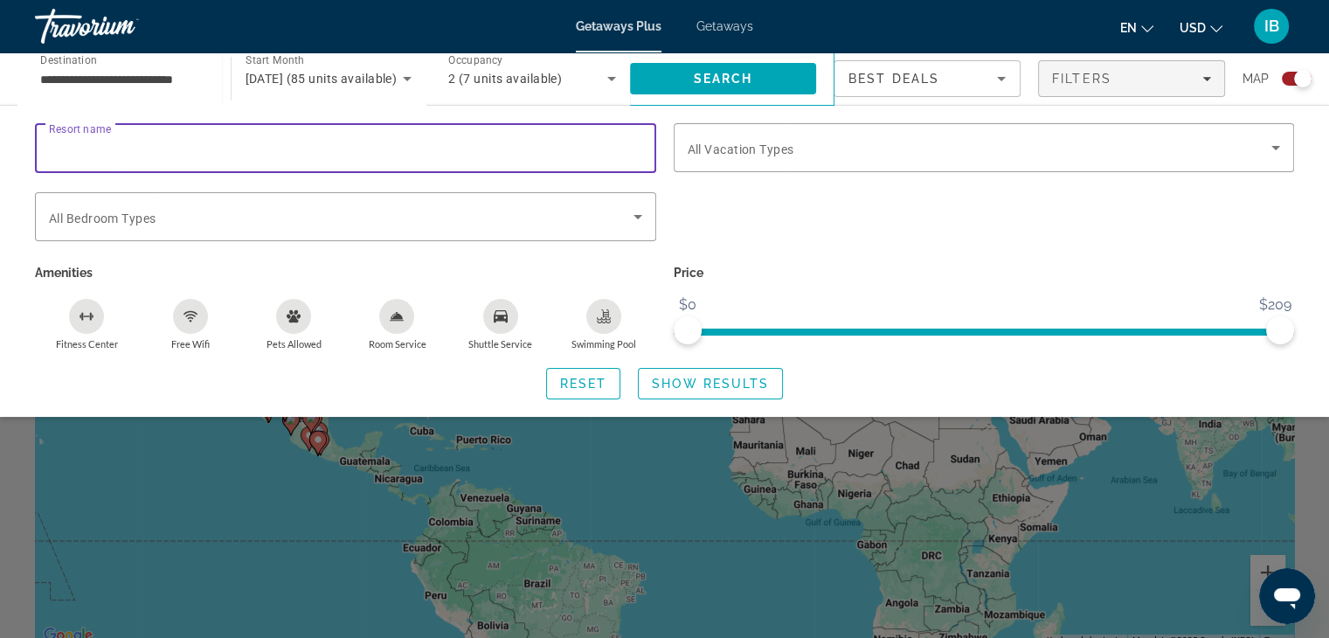
click at [140, 153] on input "Resort name" at bounding box center [345, 148] width 593 height 21
type input "******"
click at [684, 382] on span "Show Results" at bounding box center [710, 384] width 117 height 14
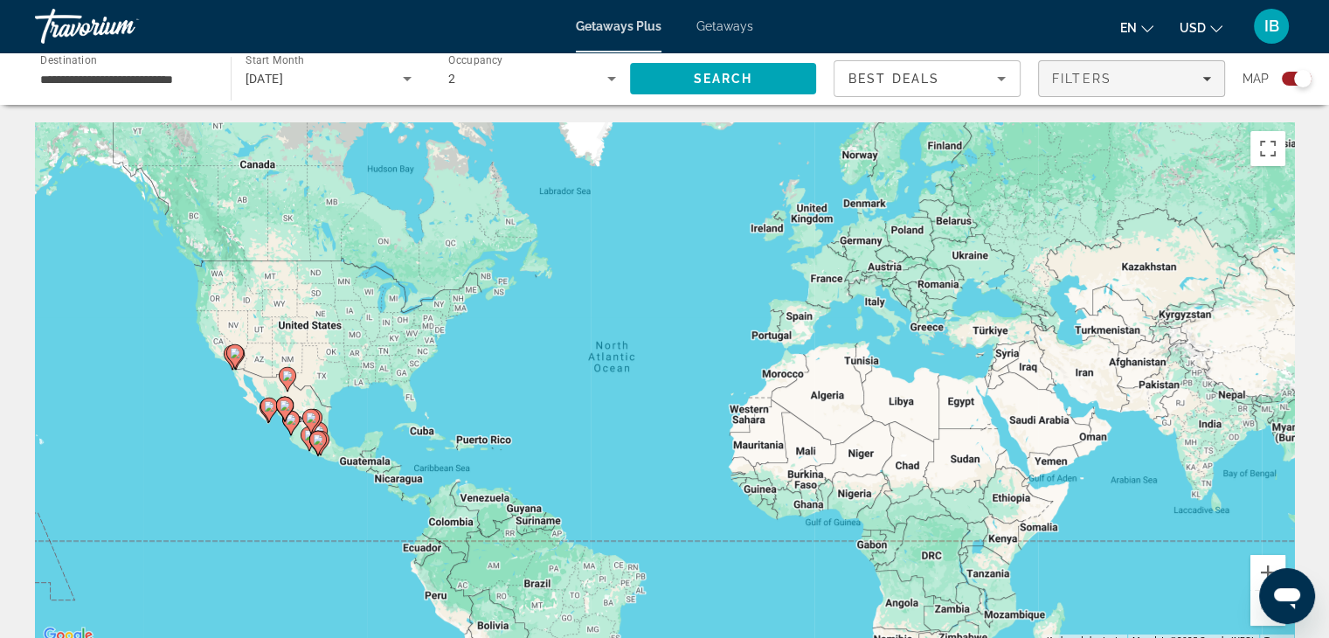
click at [1172, 88] on span "Filters" at bounding box center [1131, 79] width 185 height 42
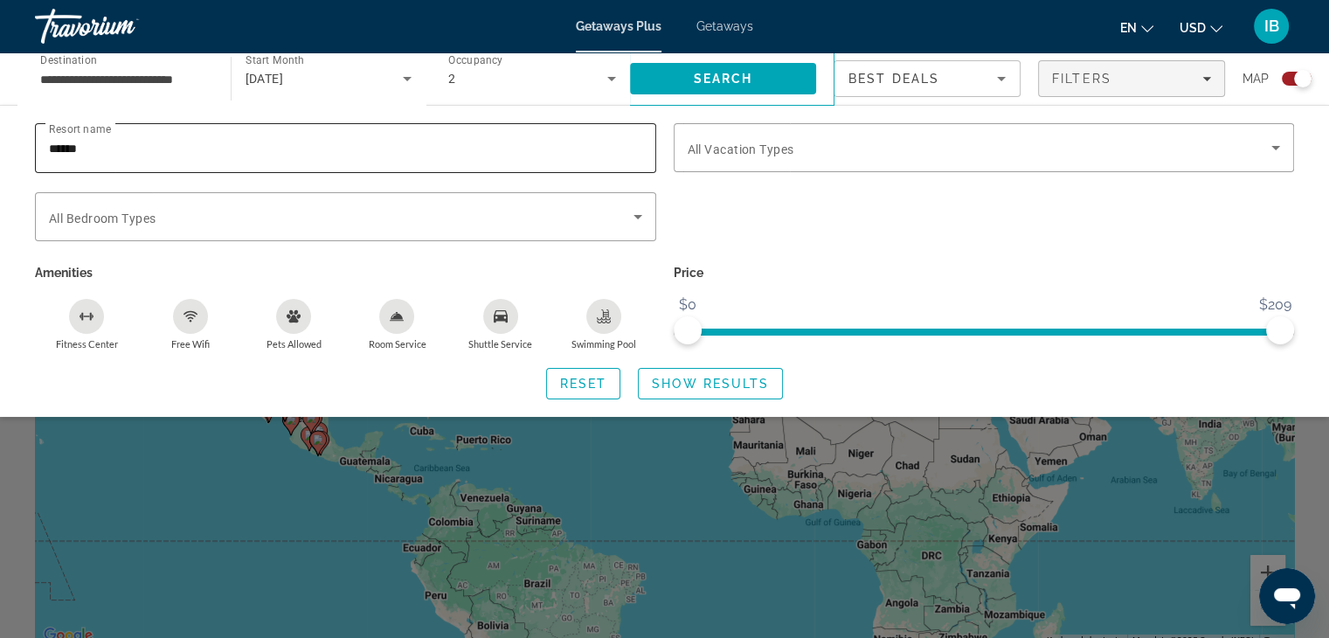
click at [159, 145] on input "******" at bounding box center [345, 148] width 593 height 21
type input "*"
type input "***"
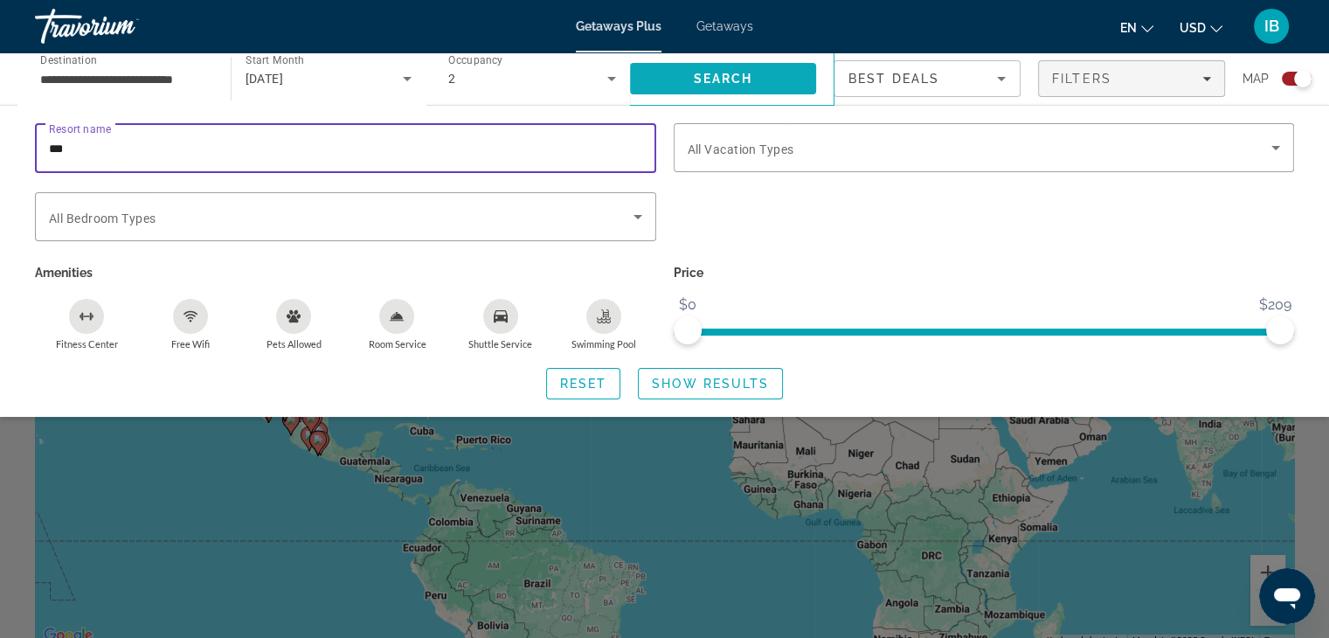
click at [735, 84] on span "Search" at bounding box center [722, 79] width 59 height 14
drag, startPoint x: 156, startPoint y: 156, endPoint x: 0, endPoint y: 166, distance: 155.8
click at [0, 166] on div "Resort name *** Vacation Types All Vacation Types Bedroom Types All Bedroom Typ…" at bounding box center [664, 261] width 1329 height 276
click at [1002, 230] on div "Search widget" at bounding box center [984, 226] width 639 height 68
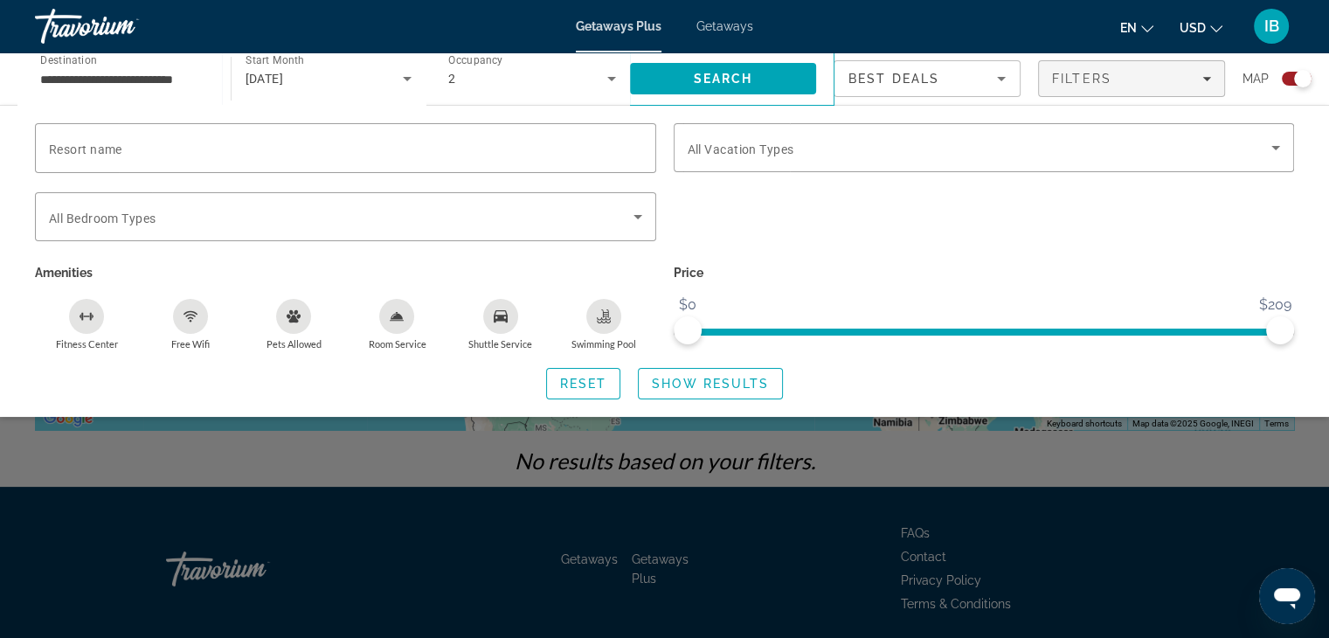
scroll to position [280, 0]
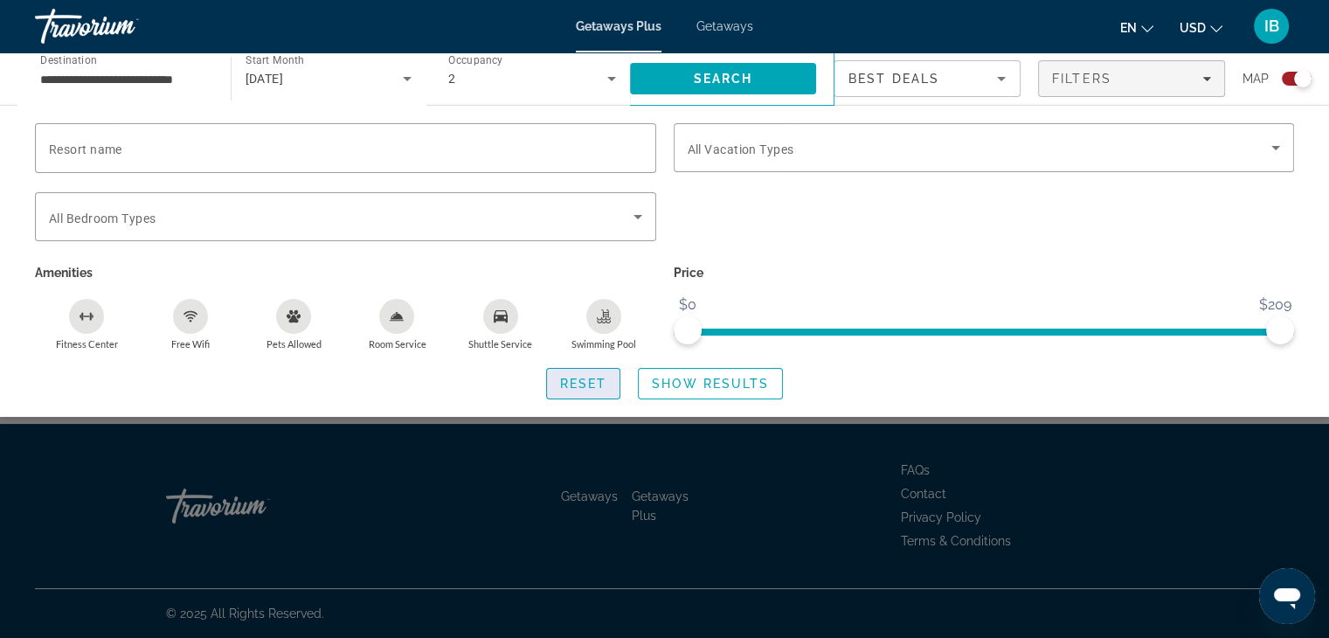
click at [553, 383] on span "Search widget" at bounding box center [583, 384] width 73 height 42
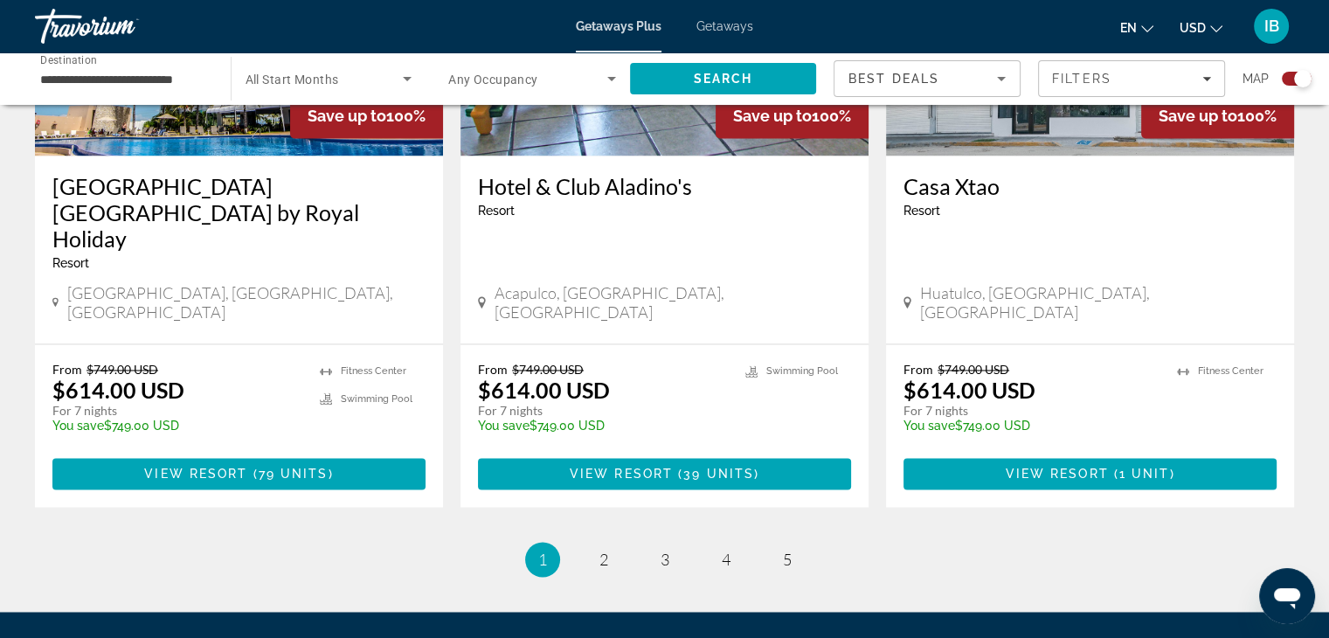
scroll to position [2782, 0]
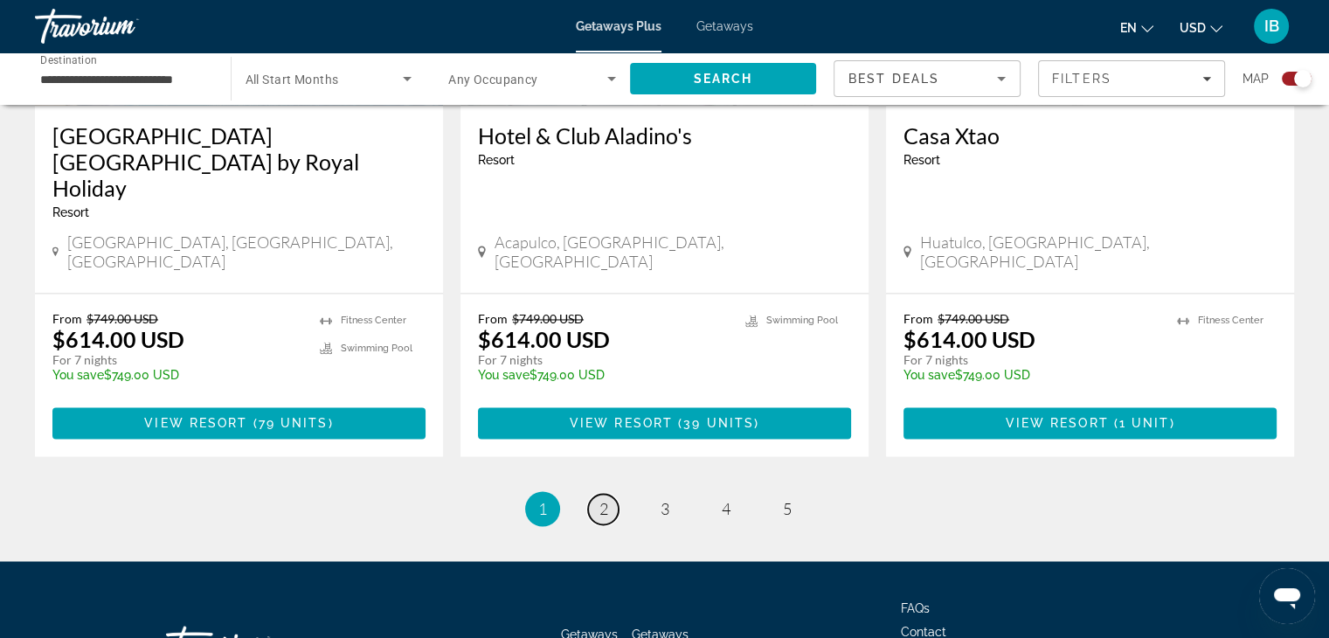
click at [607, 499] on span "2" at bounding box center [603, 508] width 9 height 19
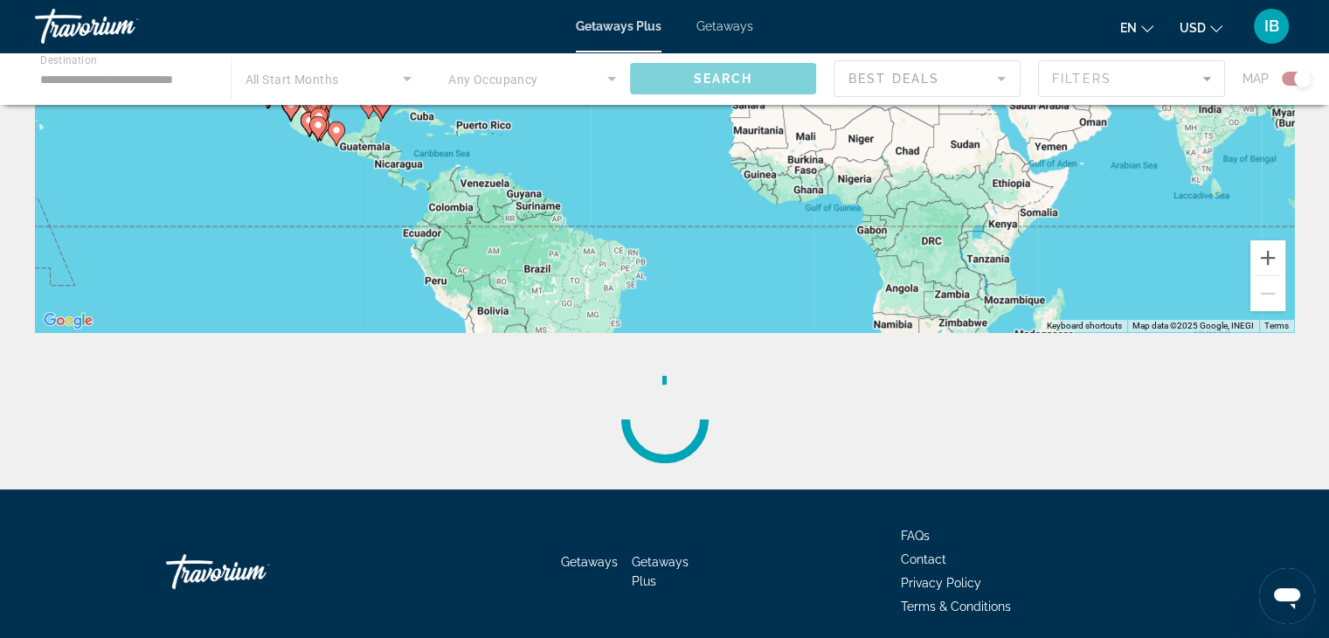
scroll to position [380, 0]
